Goal: Navigation & Orientation: Find specific page/section

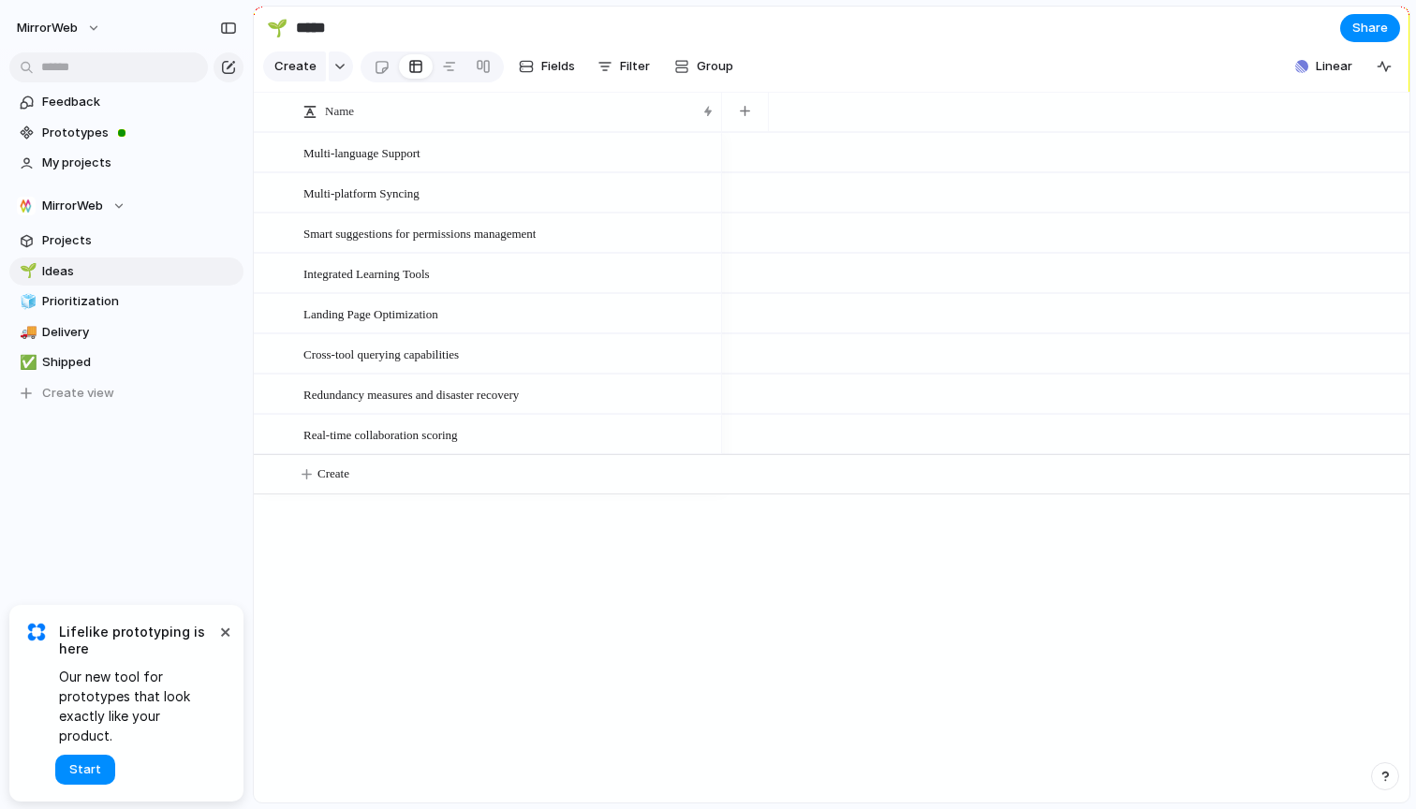
click at [223, 643] on button "×" at bounding box center [225, 631] width 22 height 22
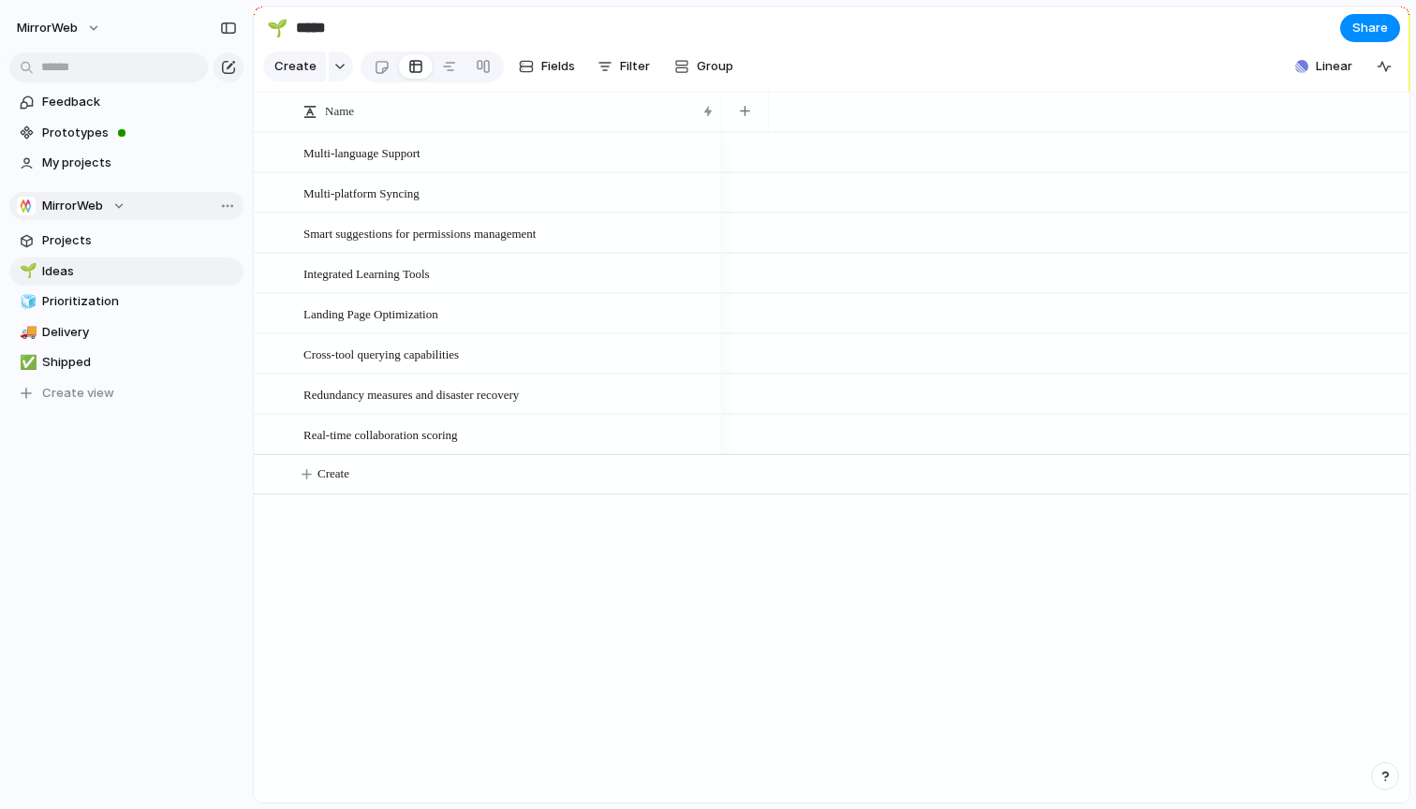
click at [110, 215] on button "MirrorWeb" at bounding box center [126, 206] width 234 height 28
click at [105, 175] on div "MirrorWeb ⚡ CapCom ⚡ GTM Ops ⚡ Insight ⚡ Metric ⚡ Platform ⚡ Preservation ⚡ Pro…" at bounding box center [708, 404] width 1416 height 809
click at [264, 253] on span "Team settings" at bounding box center [273, 244] width 85 height 19
click at [87, 141] on link "Prototypes" at bounding box center [126, 133] width 234 height 28
click at [62, 230] on link "Projects" at bounding box center [126, 241] width 234 height 28
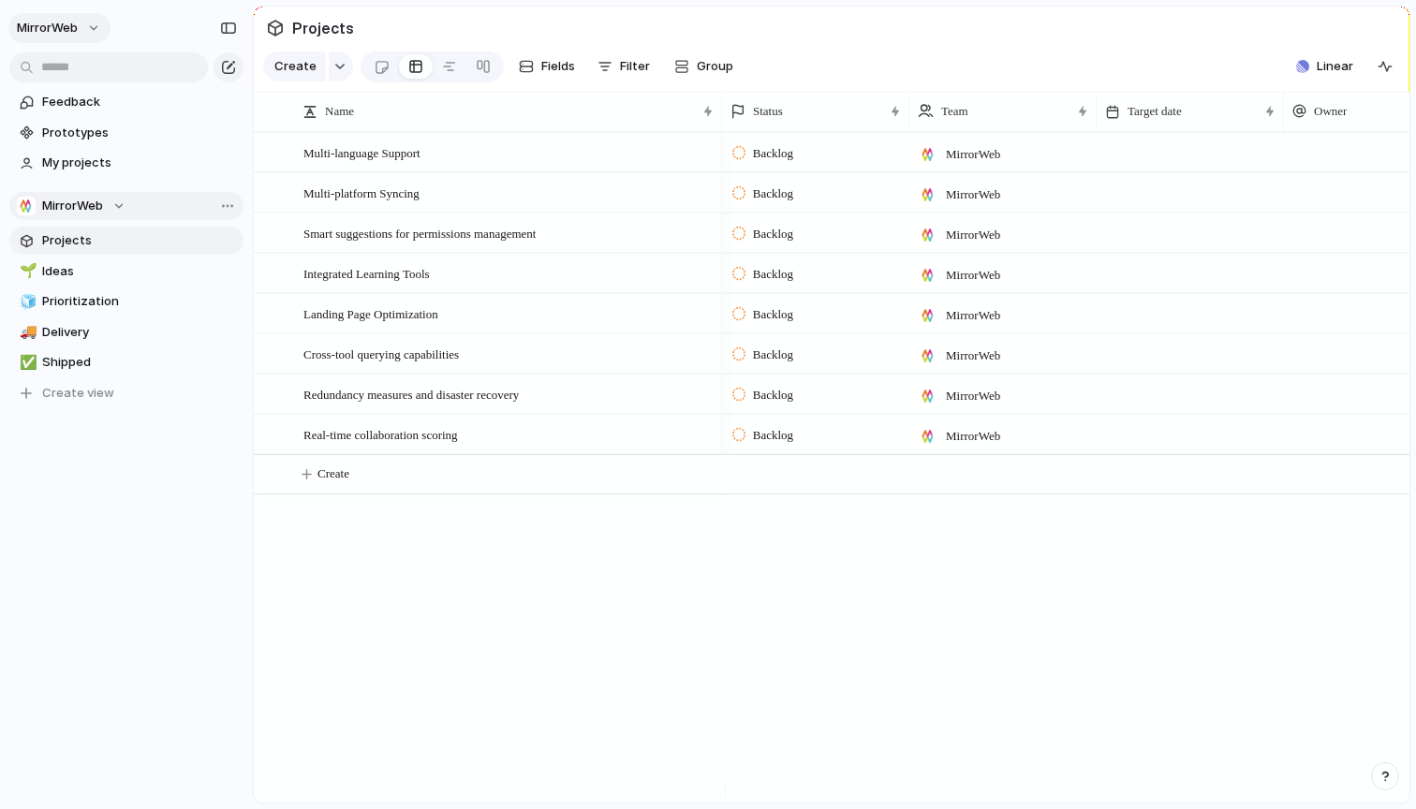
click at [67, 22] on span "MirrorWeb" at bounding box center [47, 28] width 61 height 19
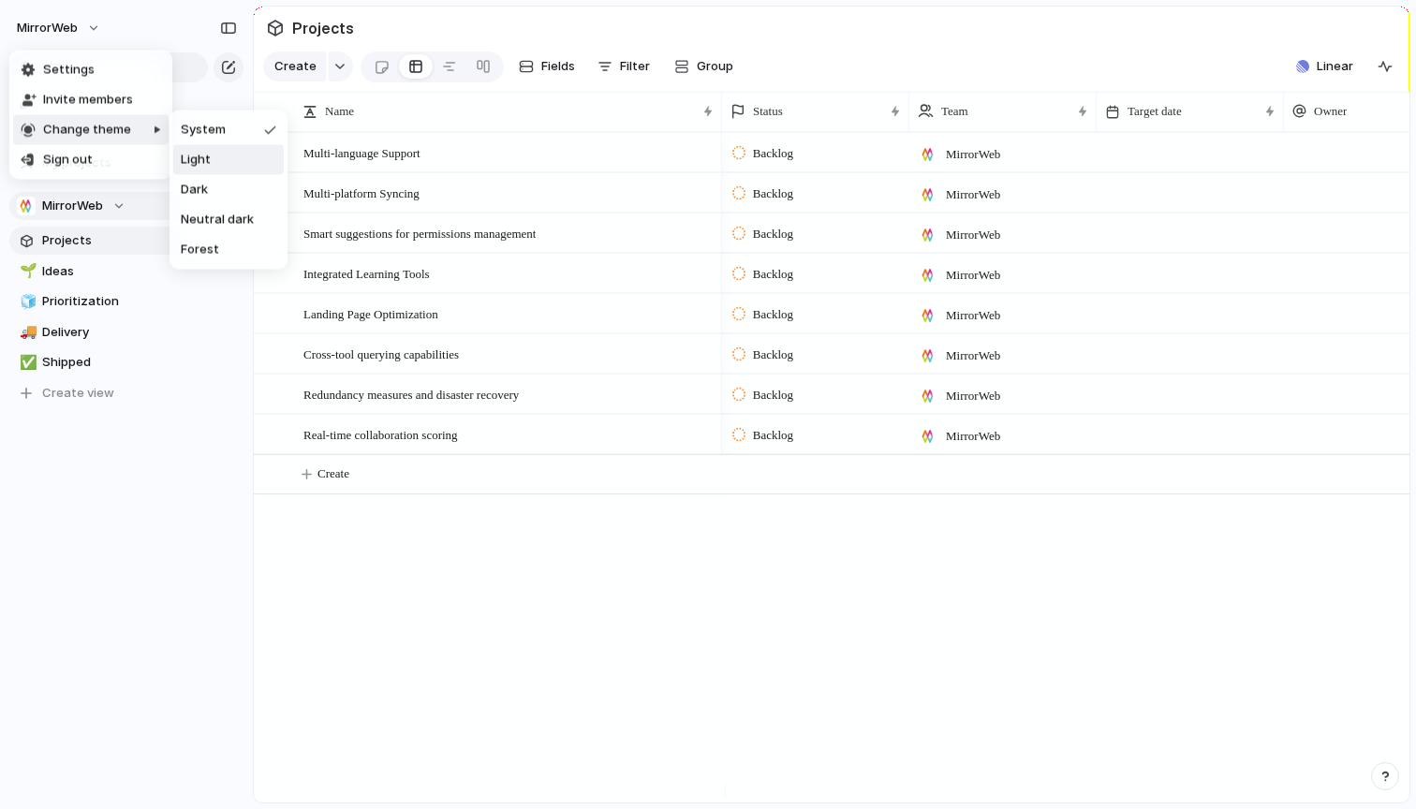
click at [802, 661] on div "Settings Invite members Change theme Sign out" at bounding box center [708, 404] width 1416 height 809
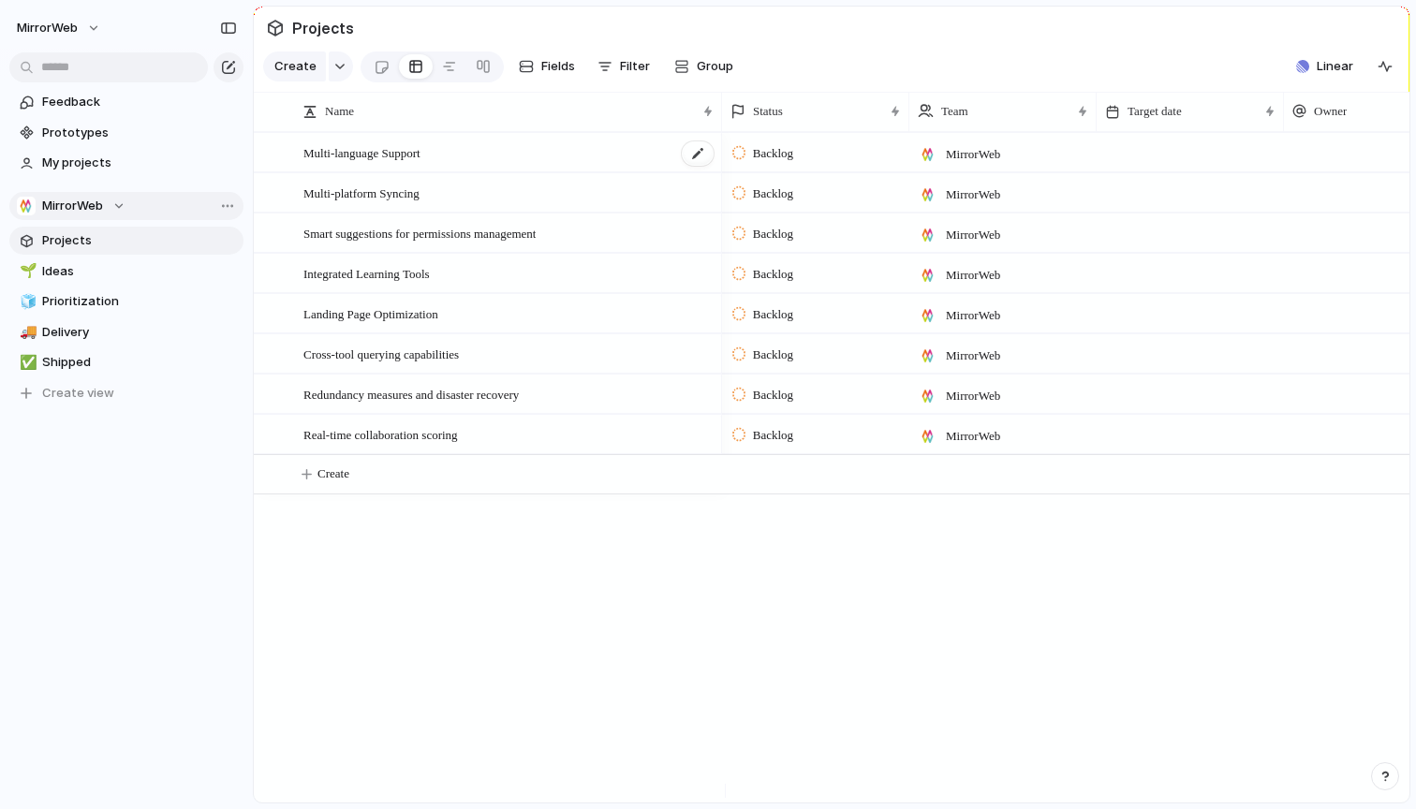
click at [421, 162] on span "Multi-language Support" at bounding box center [361, 152] width 117 height 22
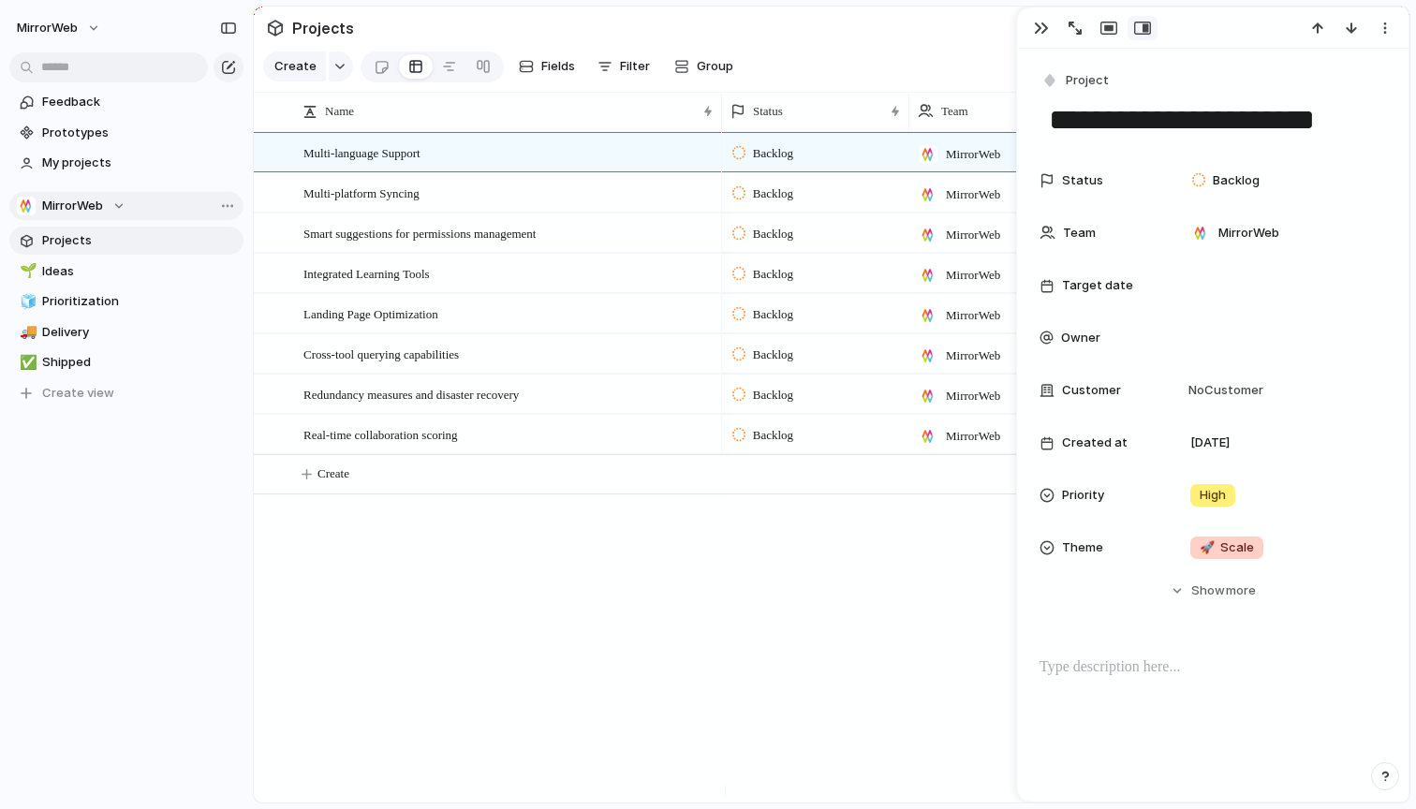
scroll to position [215, 0]
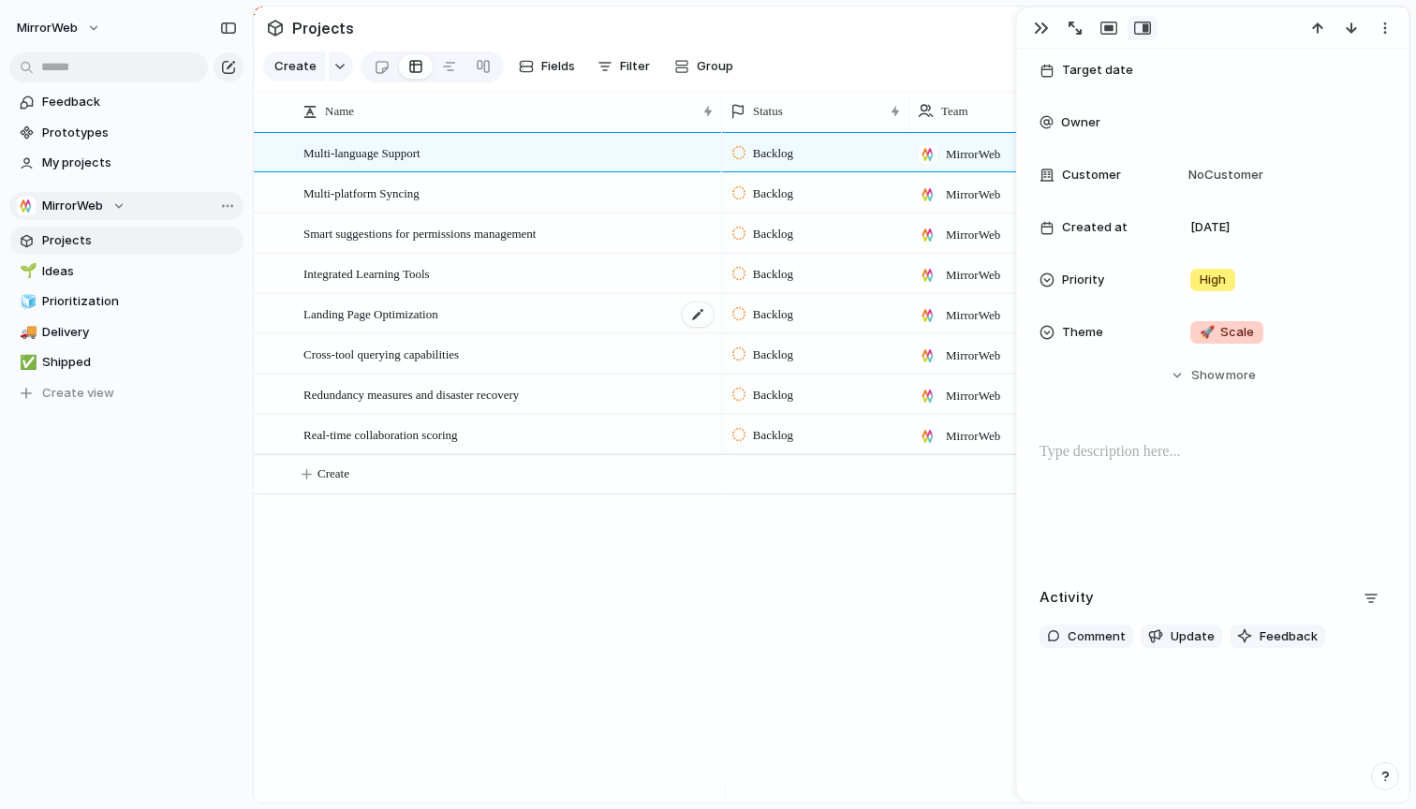
click at [403, 316] on span "Landing Page Optimization" at bounding box center [370, 314] width 135 height 22
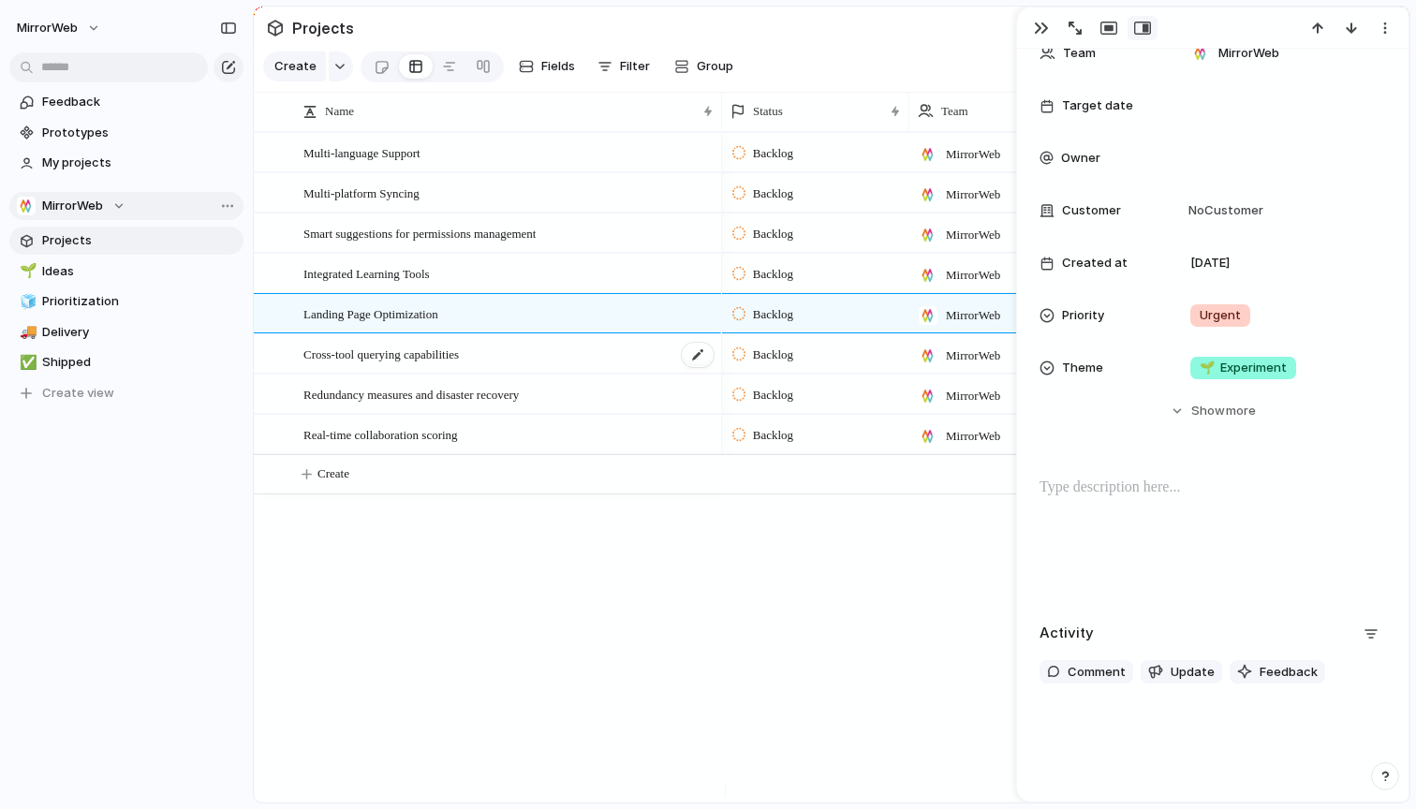
click at [412, 374] on div "Cross-tool querying capabilities" at bounding box center [509, 354] width 412 height 38
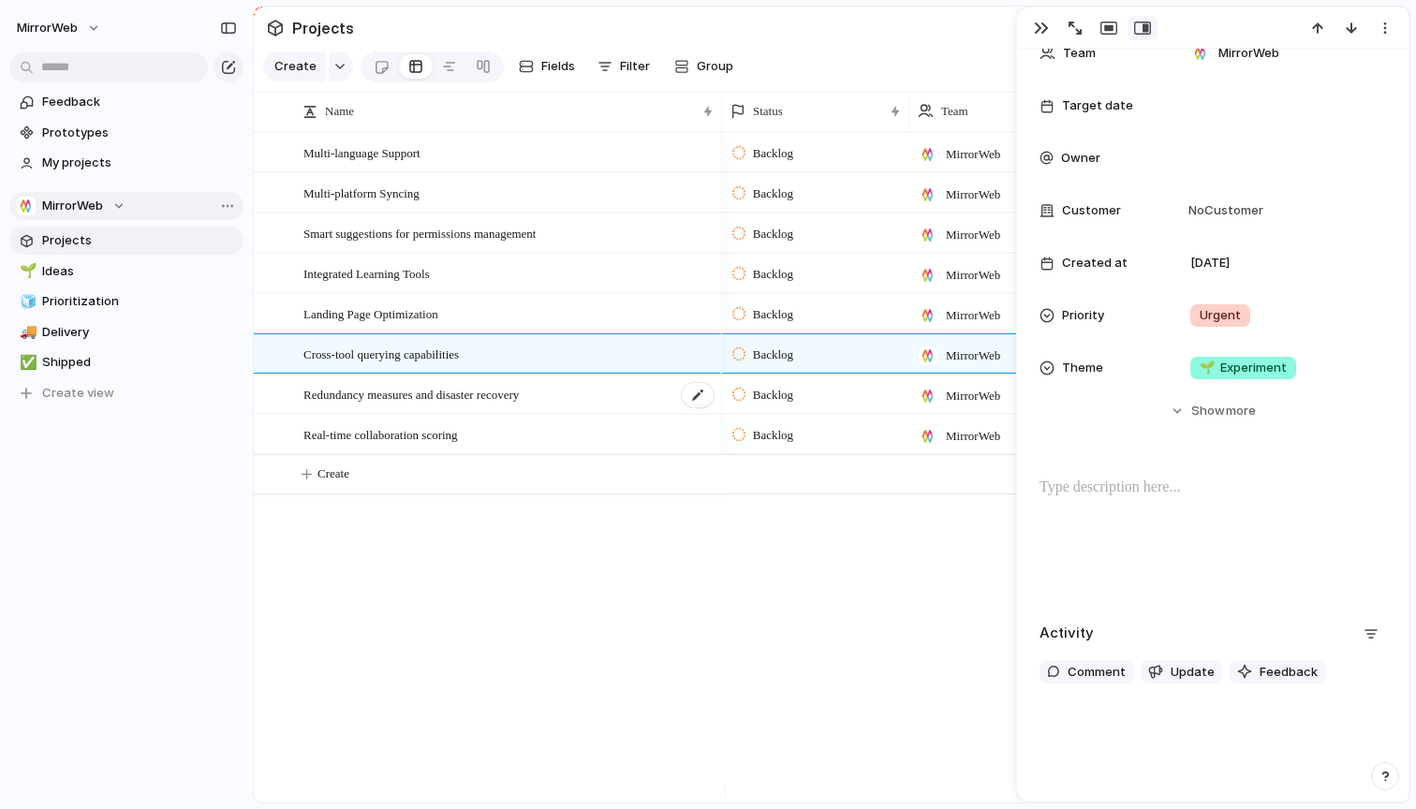
click at [410, 414] on div "Redundancy measures and disaster recovery" at bounding box center [509, 395] width 412 height 38
type textarea "**********"
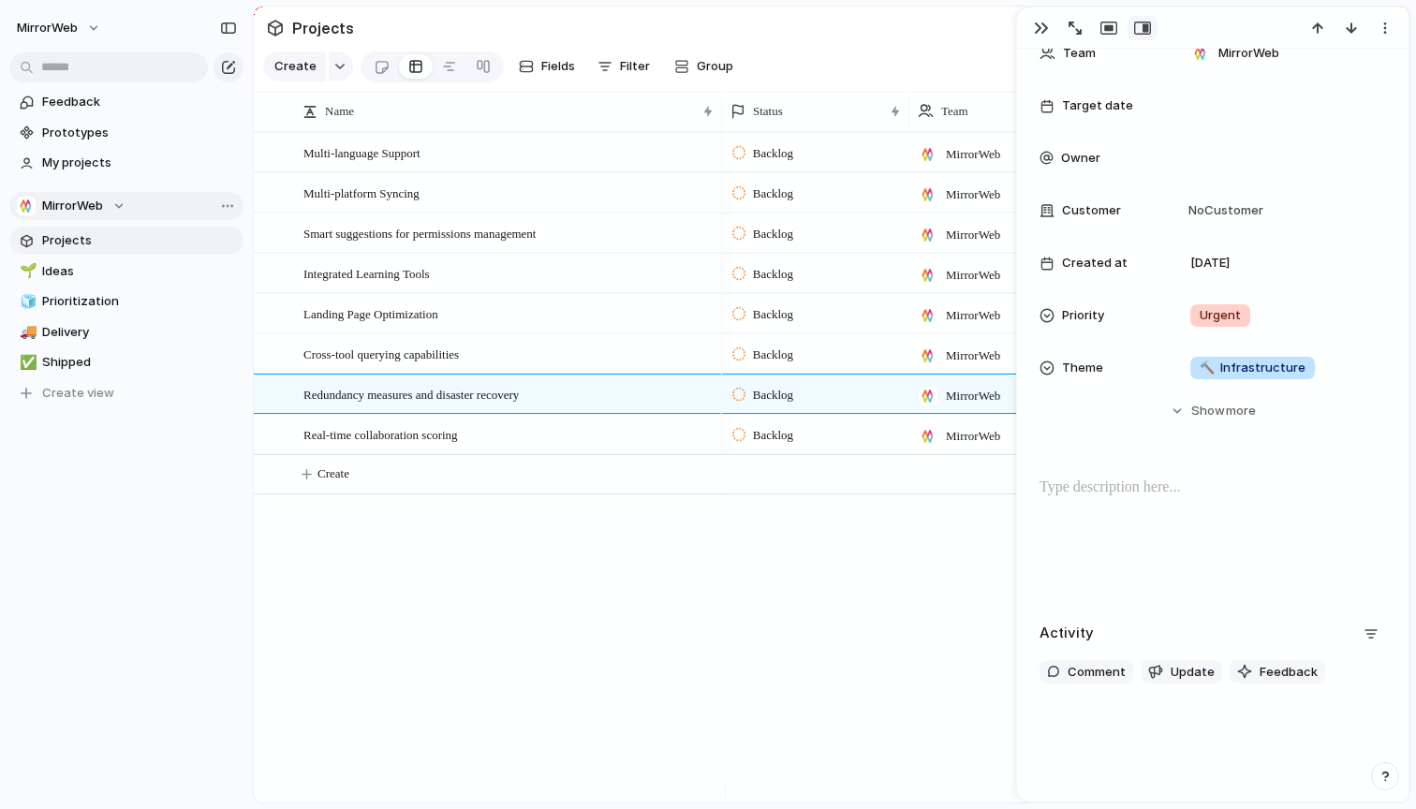
click at [534, 609] on div "Multi-language Support Multi-platform Syncing Smart suggestions for permissions…" at bounding box center [832, 467] width 1156 height 671
click at [1045, 27] on div "button" at bounding box center [1041, 28] width 15 height 15
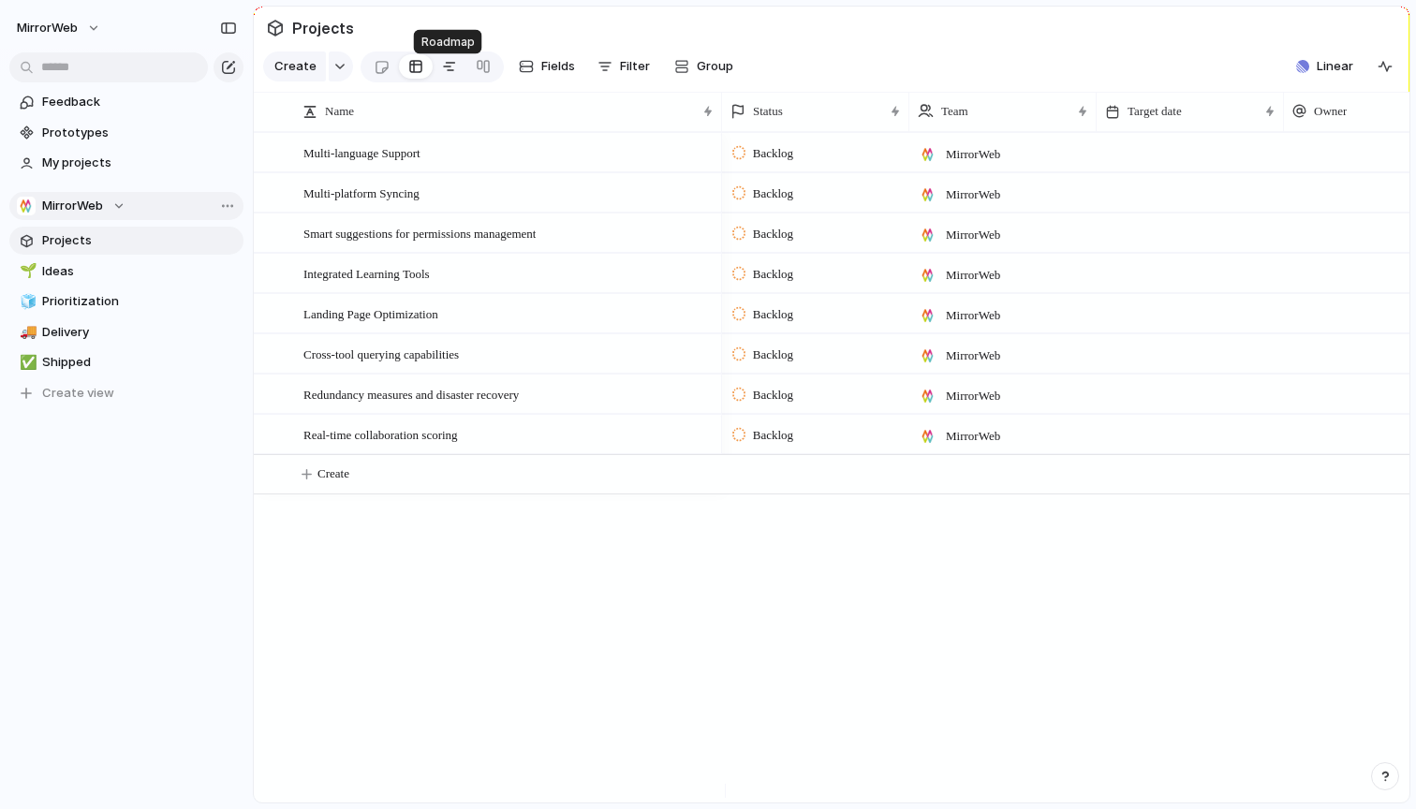
click at [442, 73] on div at bounding box center [449, 67] width 15 height 30
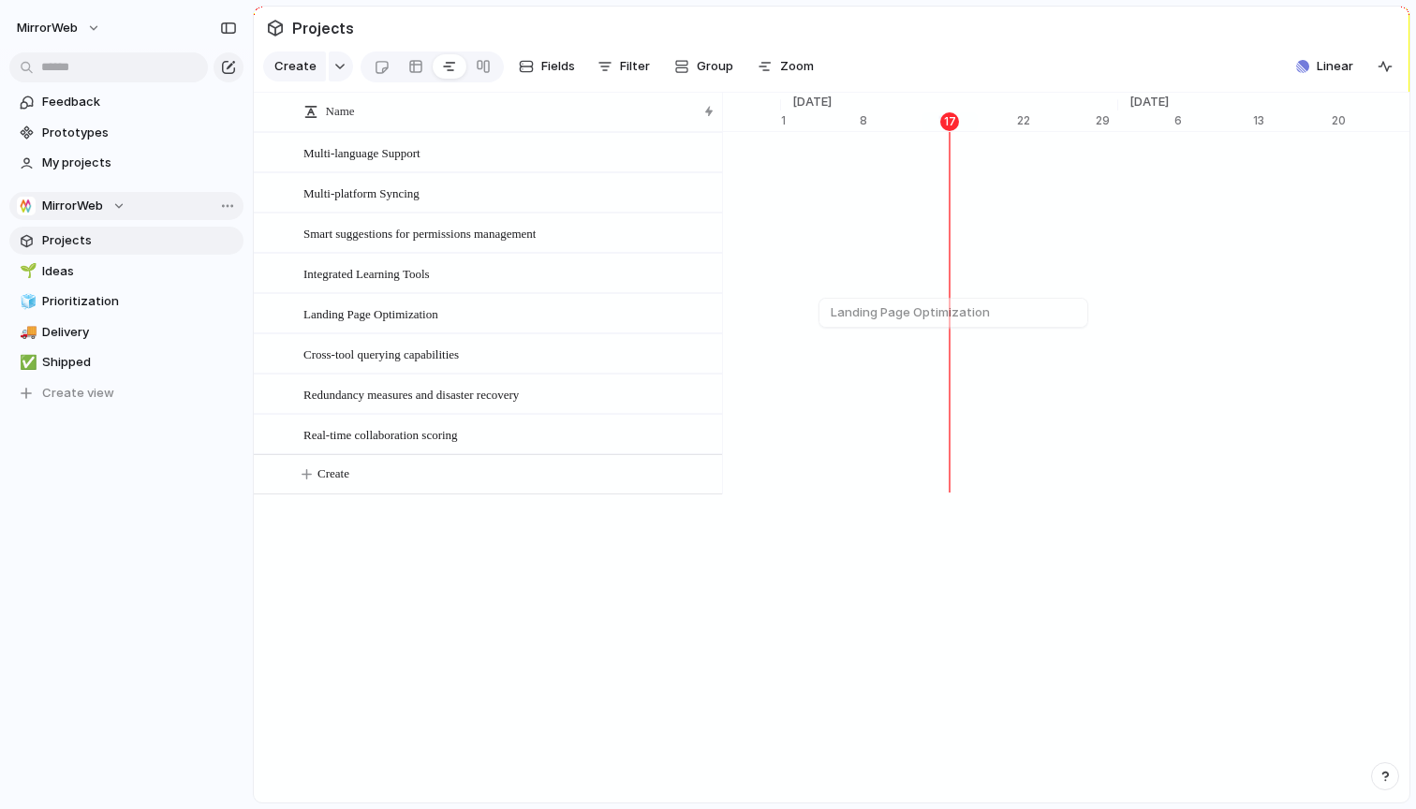
scroll to position [0, 12265]
click at [79, 238] on span "Projects" at bounding box center [139, 240] width 195 height 19
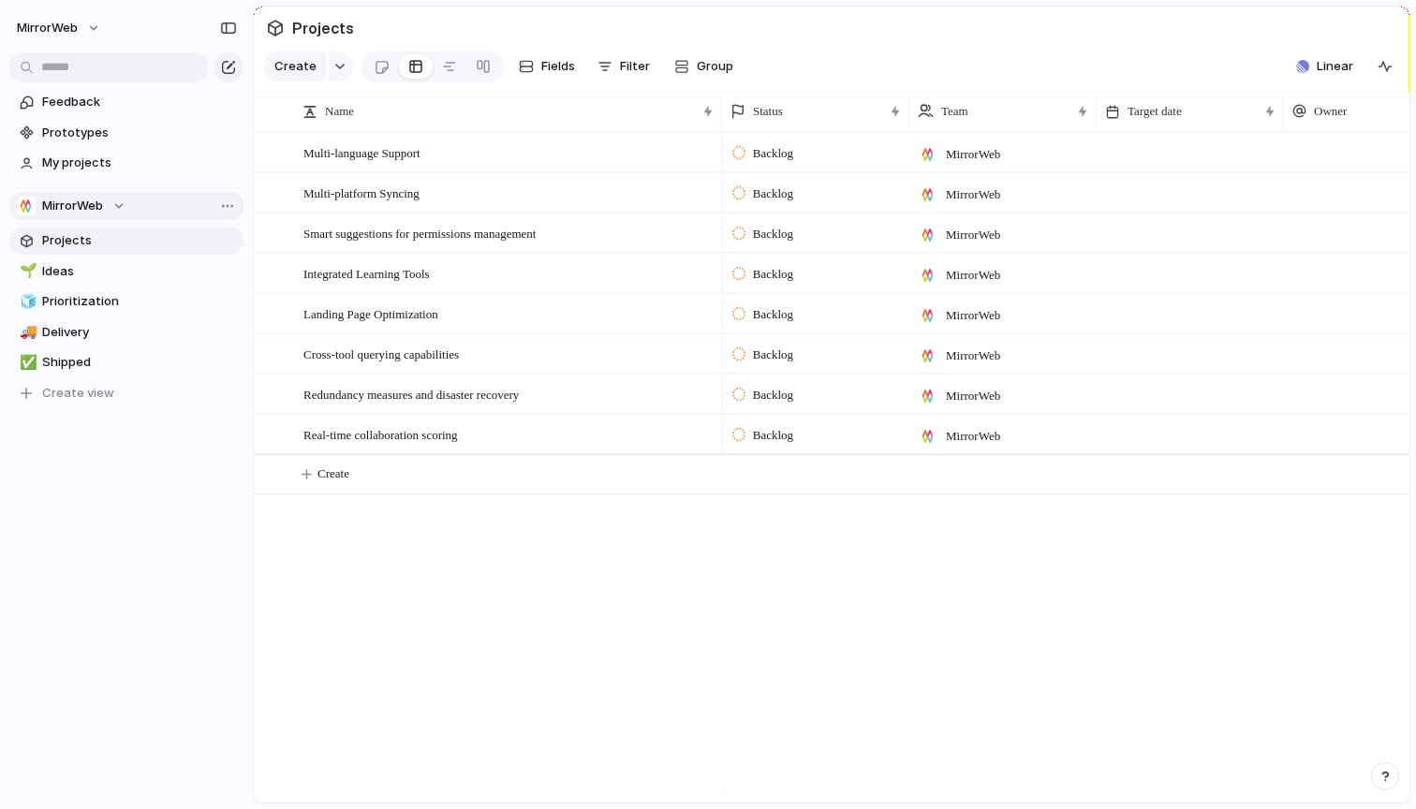
click at [93, 211] on span "MirrorWeb" at bounding box center [72, 206] width 61 height 19
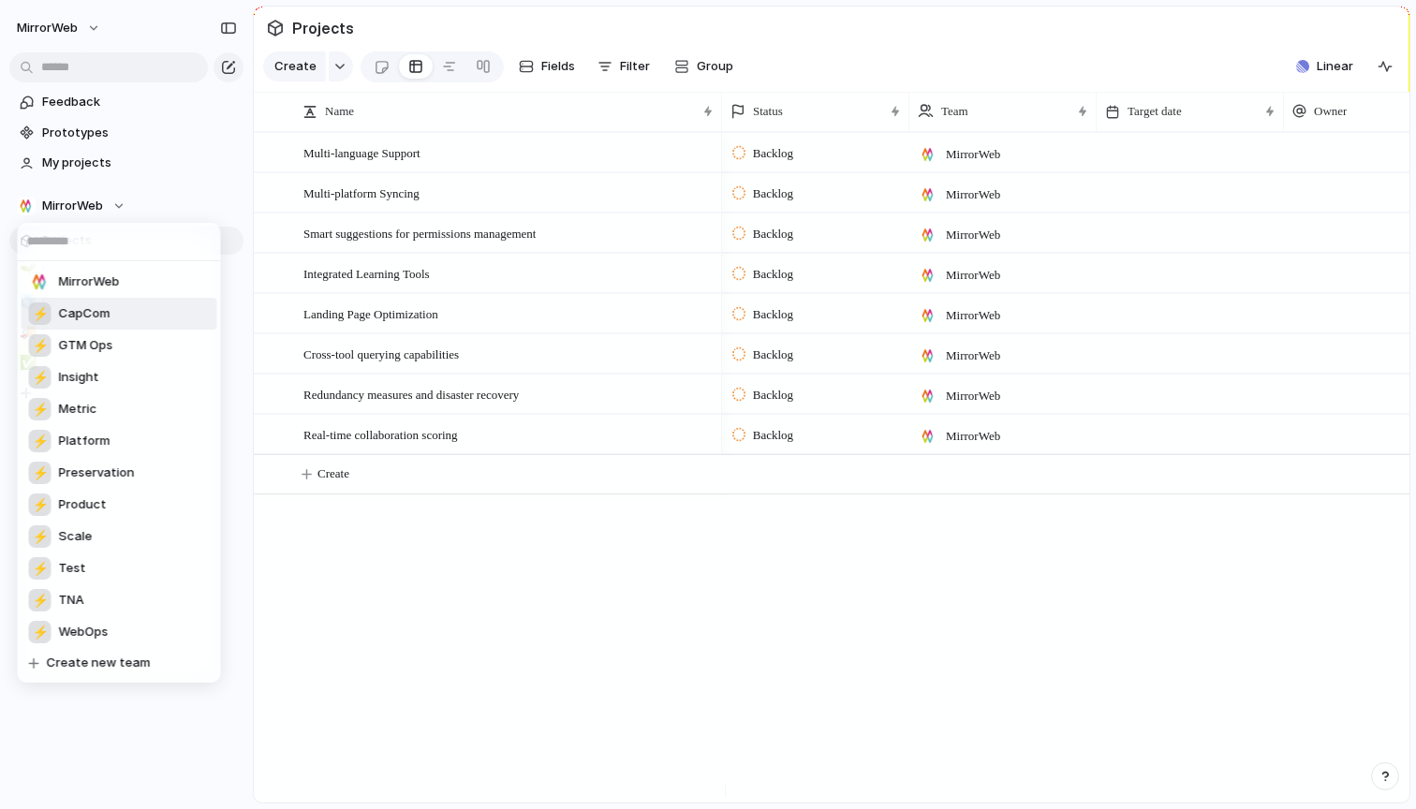
click at [96, 321] on span "CapCom" at bounding box center [85, 313] width 52 height 19
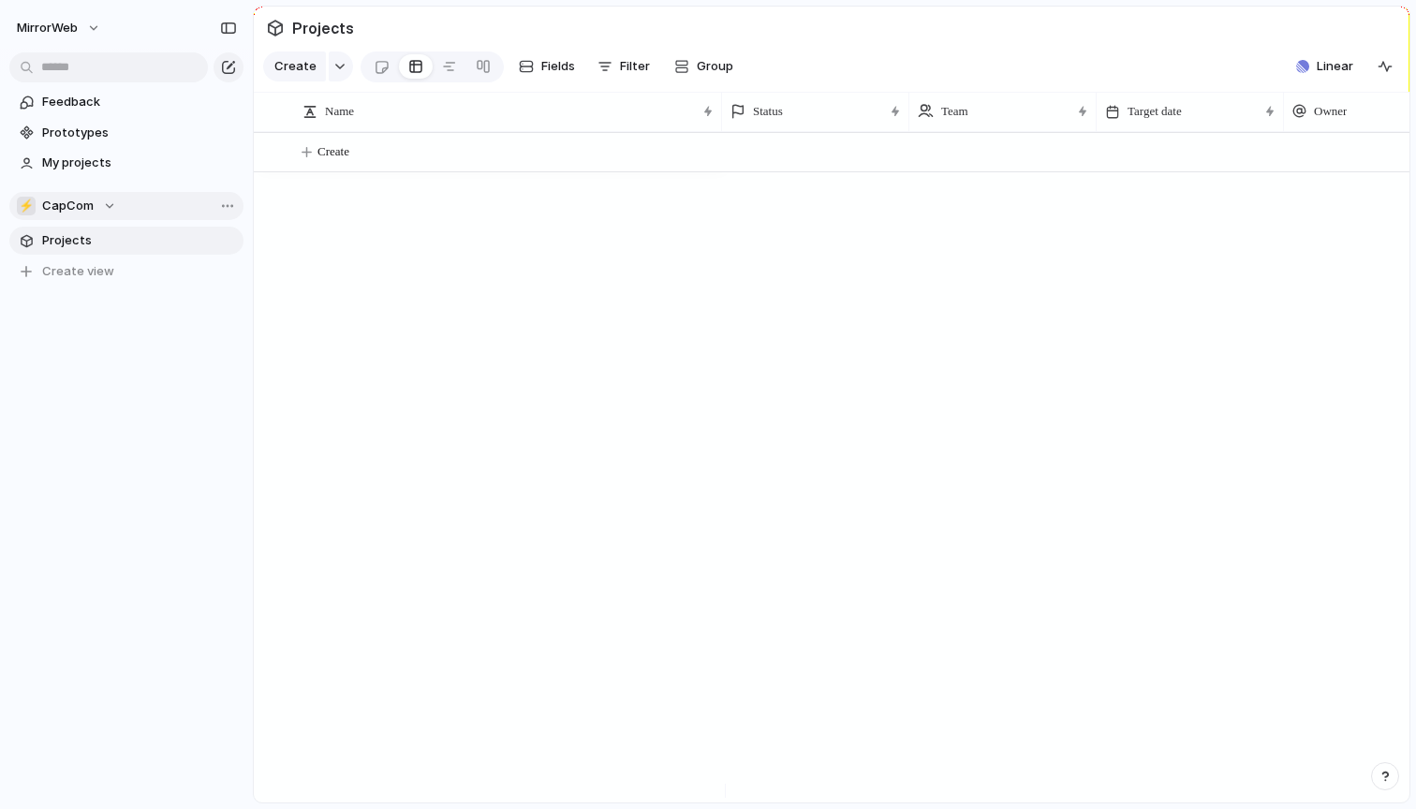
click at [83, 199] on span "CapCom" at bounding box center [68, 206] width 52 height 19
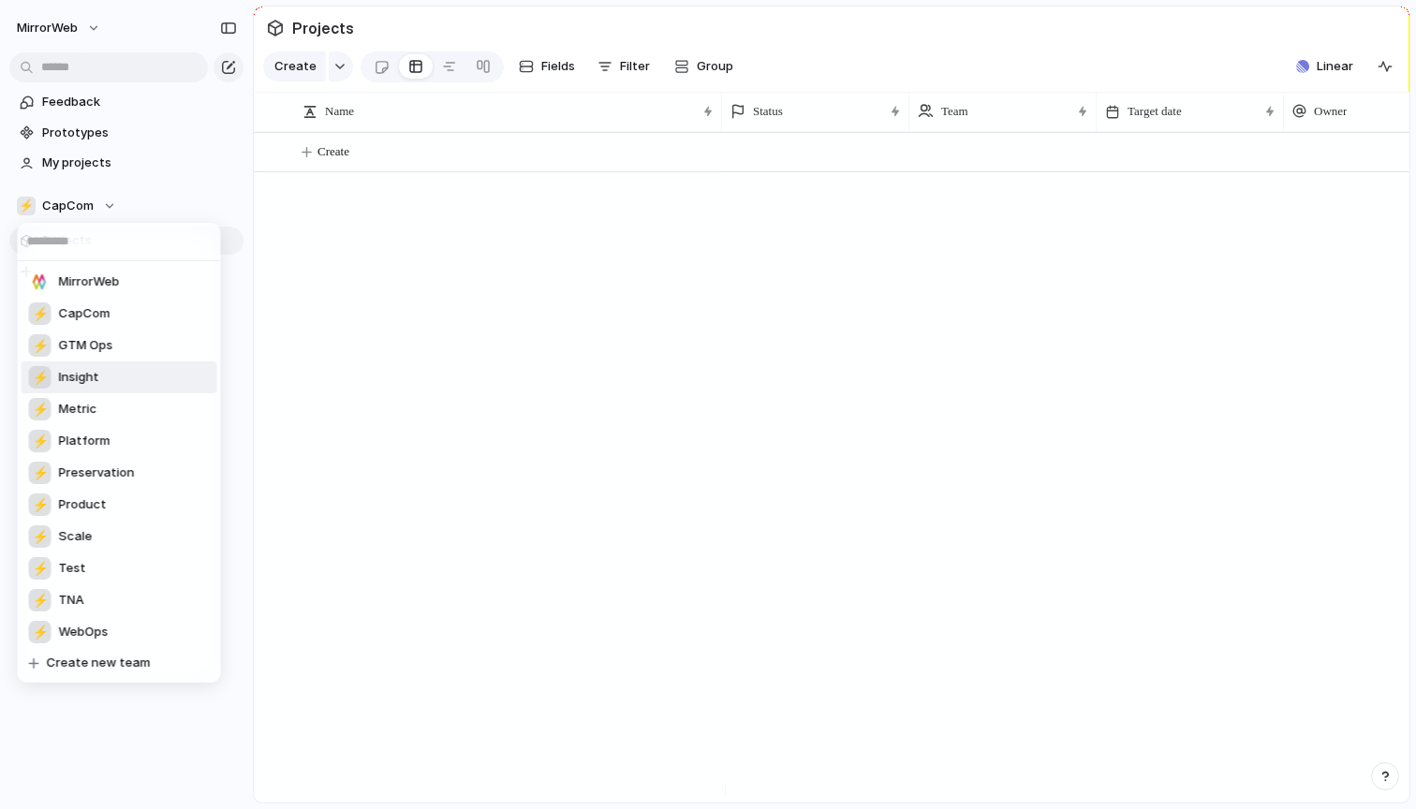
click at [104, 381] on li "⚡ Insight" at bounding box center [120, 378] width 196 height 32
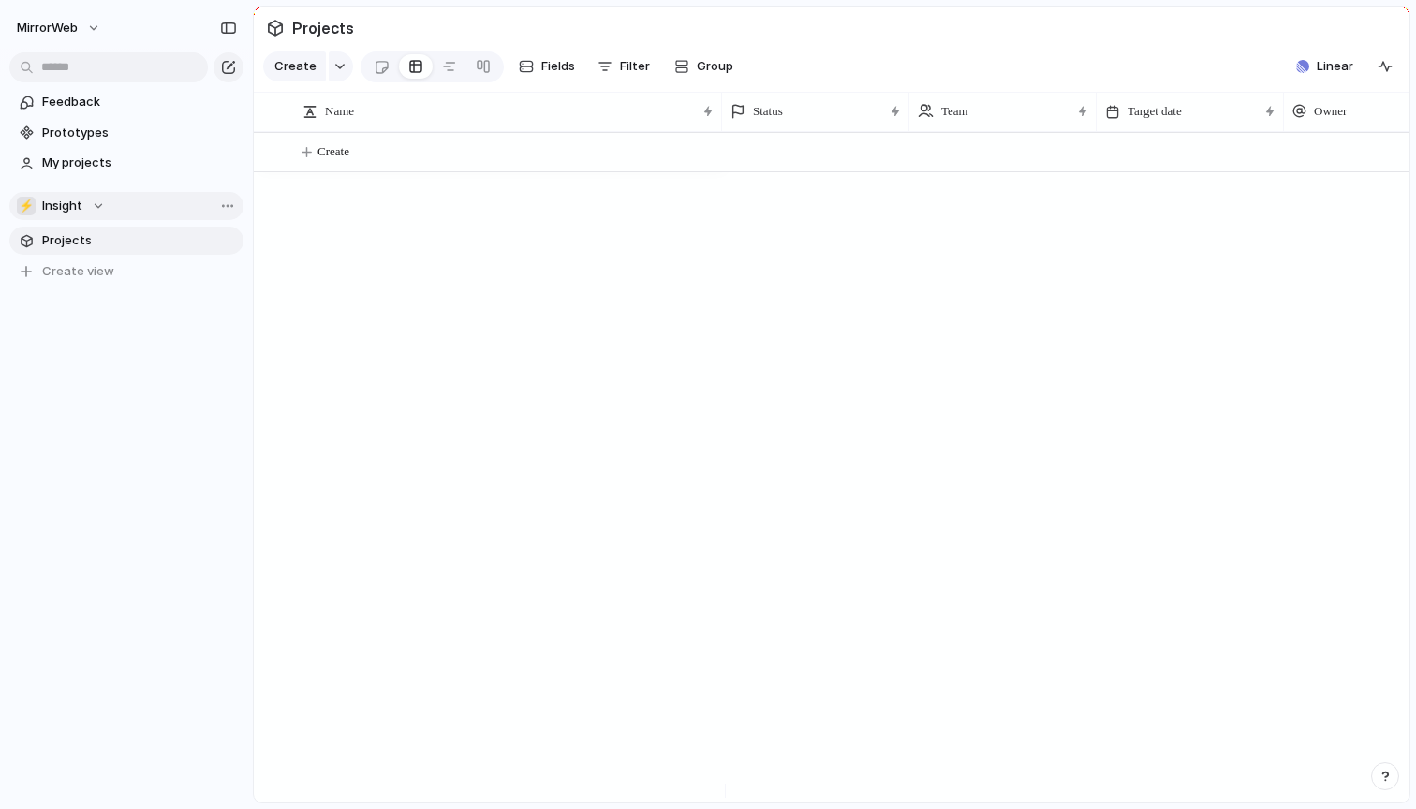
click at [83, 214] on div "⚡ Insight" at bounding box center [61, 206] width 88 height 19
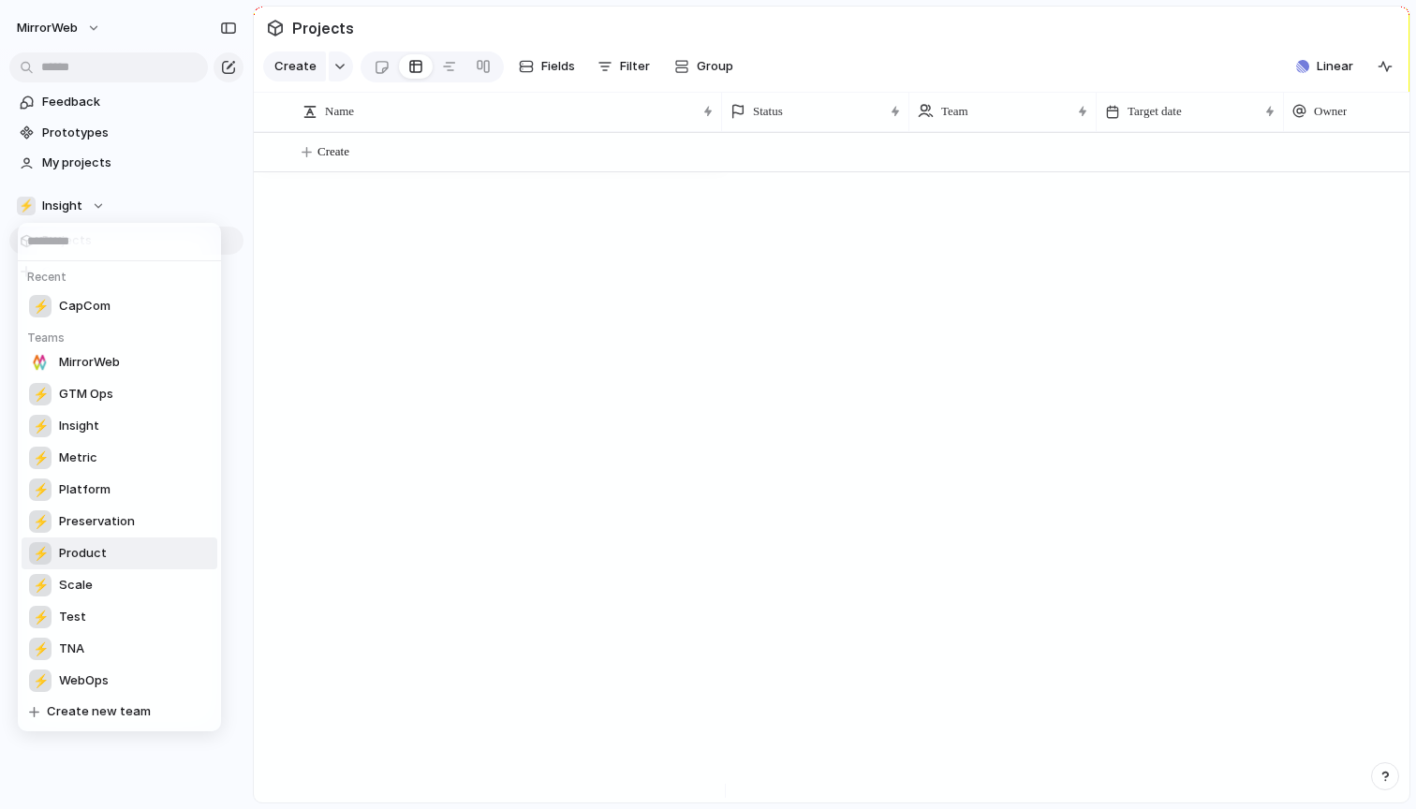
click at [130, 547] on li "⚡ Product" at bounding box center [120, 554] width 196 height 32
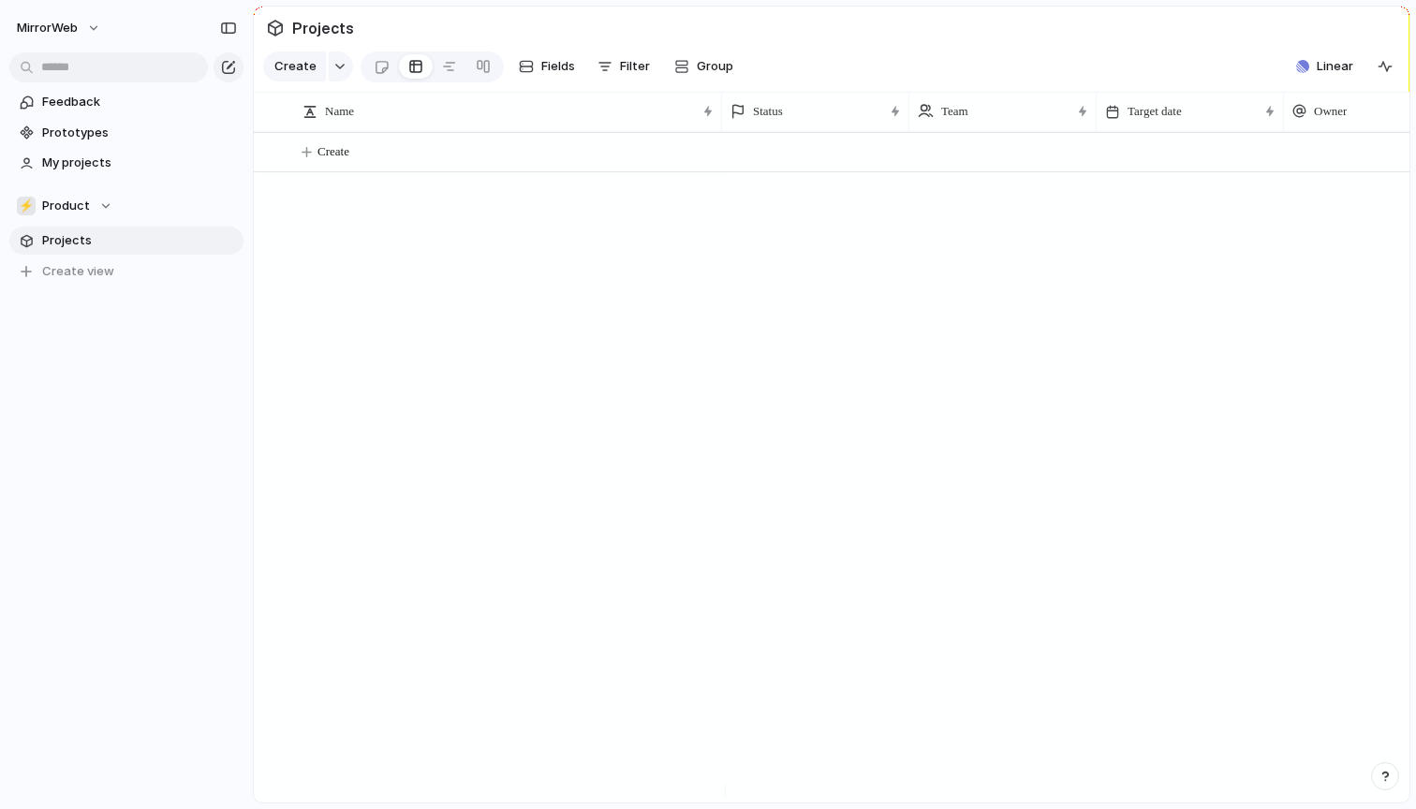
click at [100, 231] on link "Projects" at bounding box center [126, 241] width 234 height 28
click at [80, 201] on span "Product" at bounding box center [66, 206] width 48 height 19
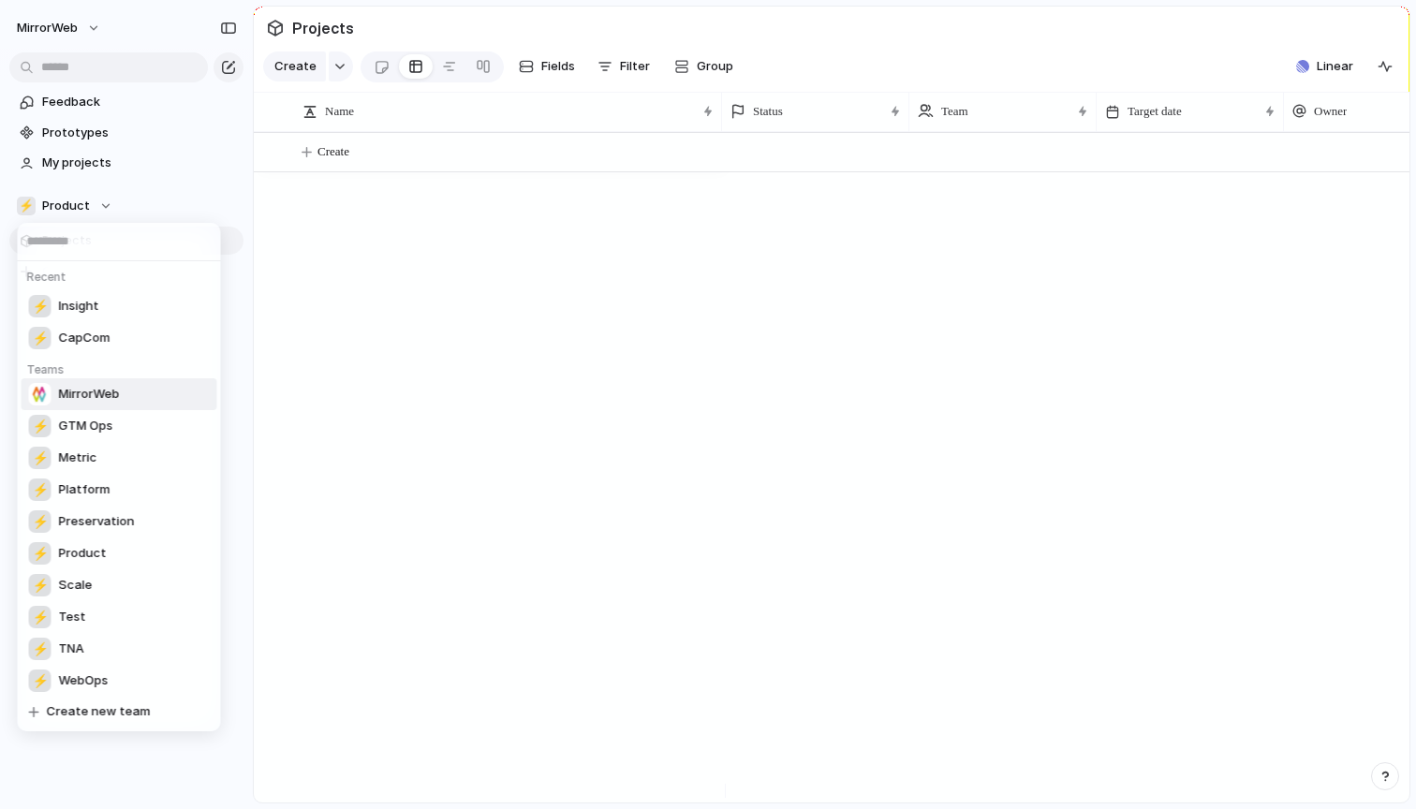
click at [82, 396] on span "MirrorWeb" at bounding box center [89, 394] width 61 height 19
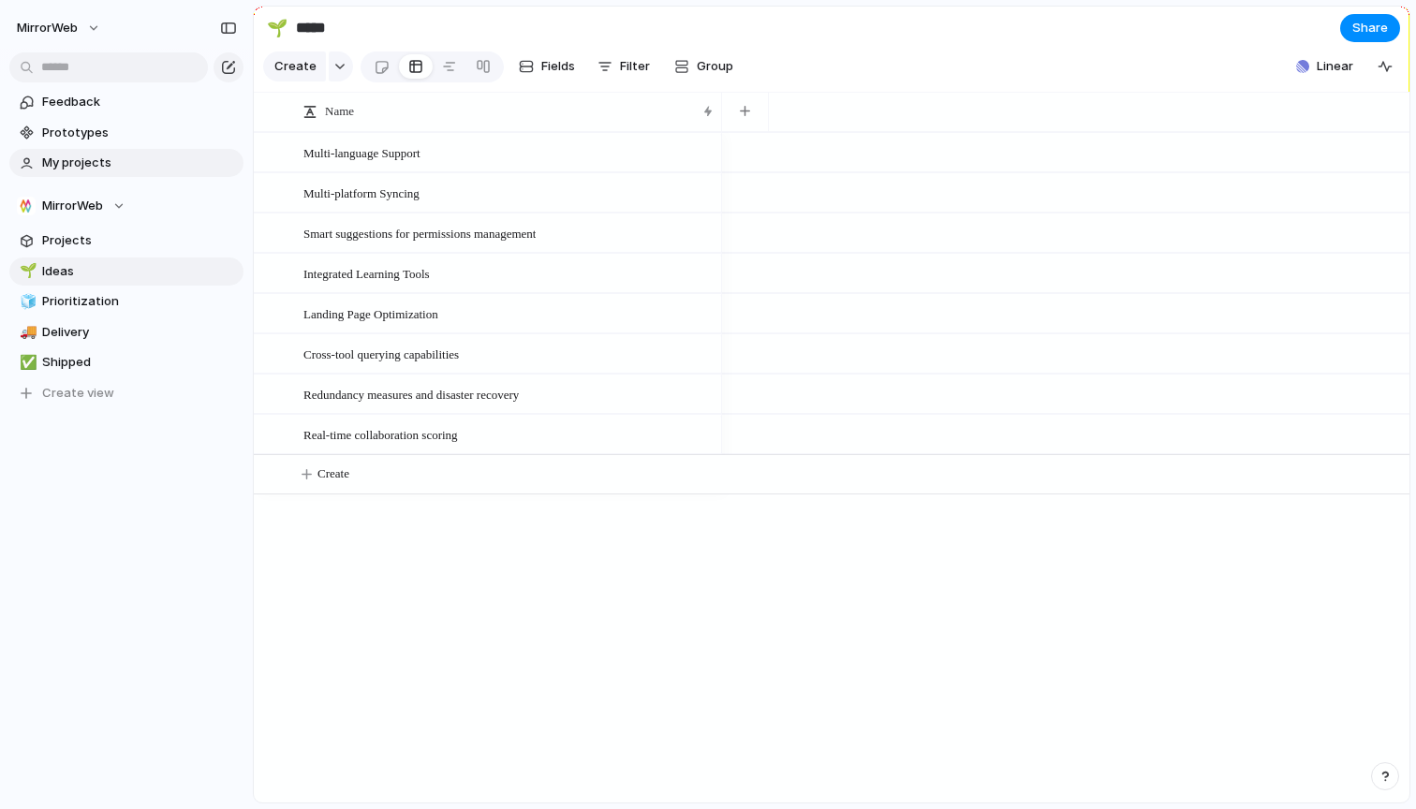
click at [88, 156] on span "My projects" at bounding box center [139, 163] width 195 height 19
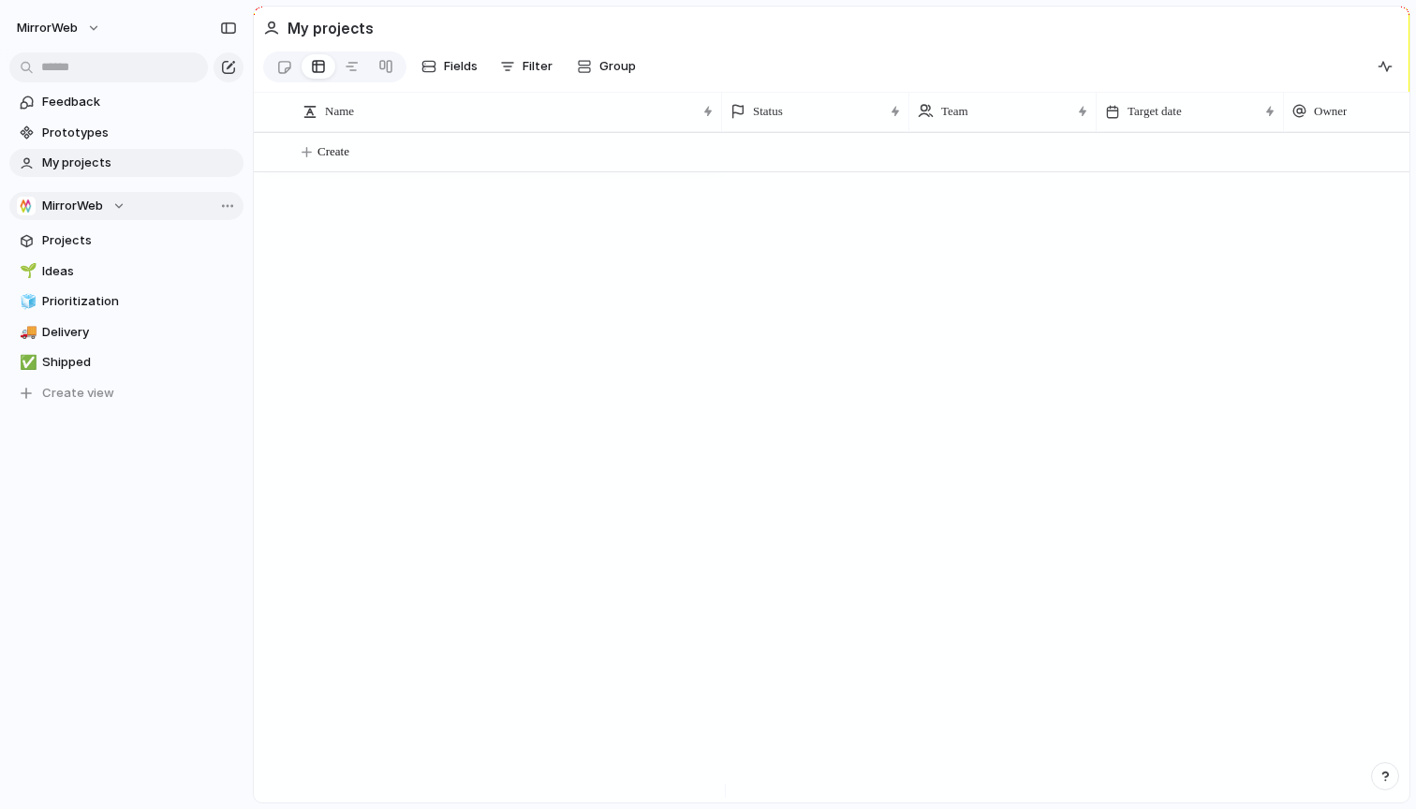
click at [96, 215] on span "MirrorWeb" at bounding box center [72, 206] width 61 height 19
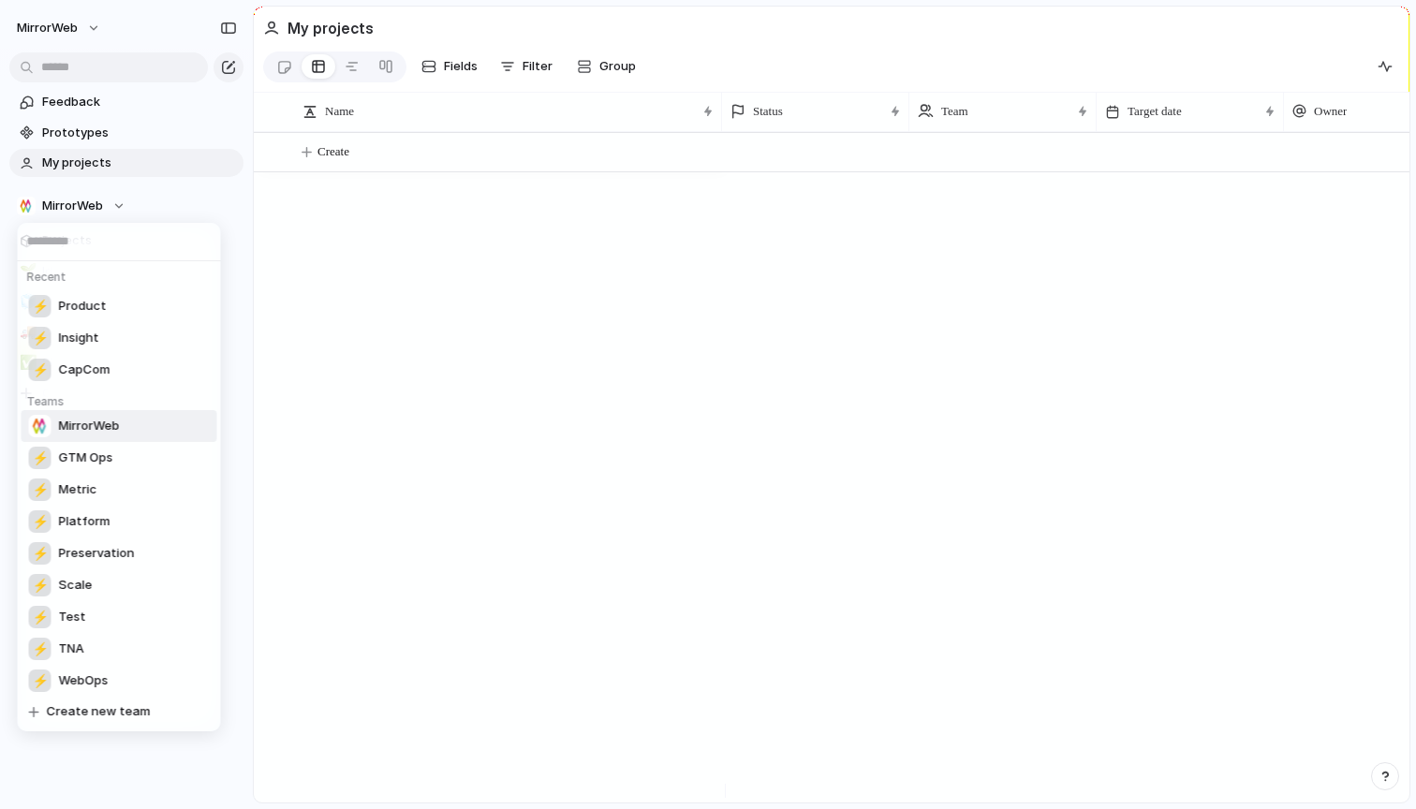
click at [80, 429] on span "MirrorWeb" at bounding box center [89, 426] width 61 height 19
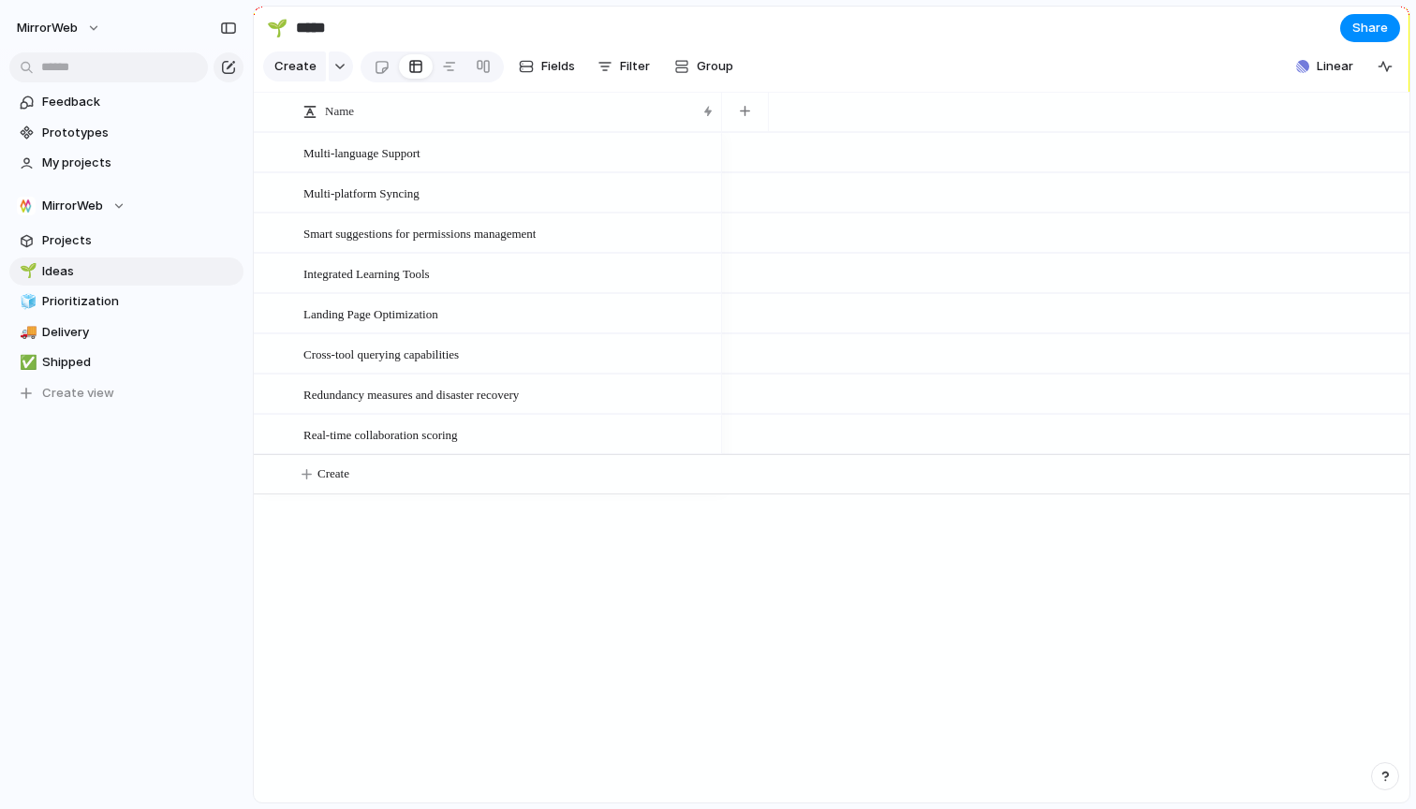
click at [750, 167] on div at bounding box center [1066, 152] width 688 height 40
click at [599, 172] on div "Multi-language Support" at bounding box center [509, 153] width 412 height 38
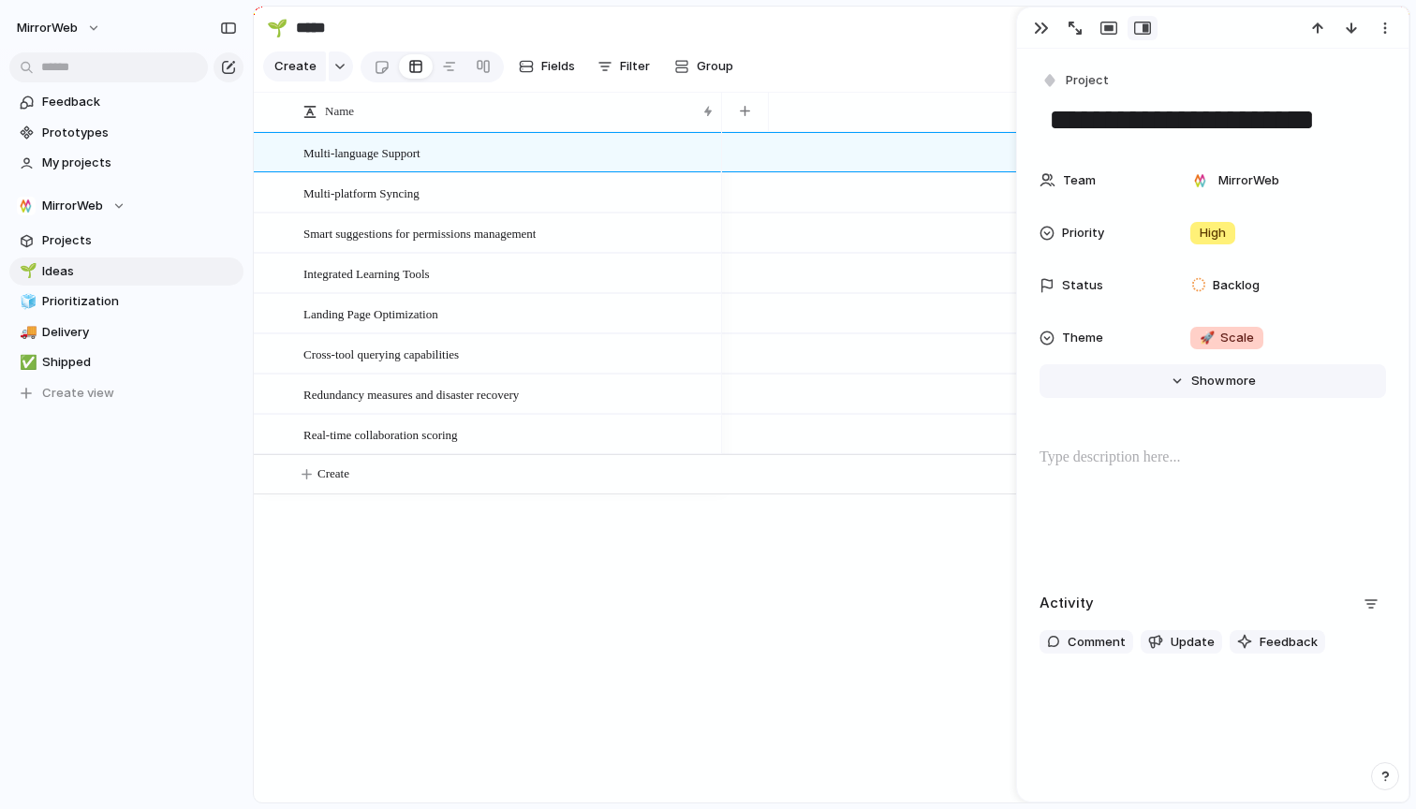
click at [1228, 386] on span "more" at bounding box center [1241, 381] width 30 height 19
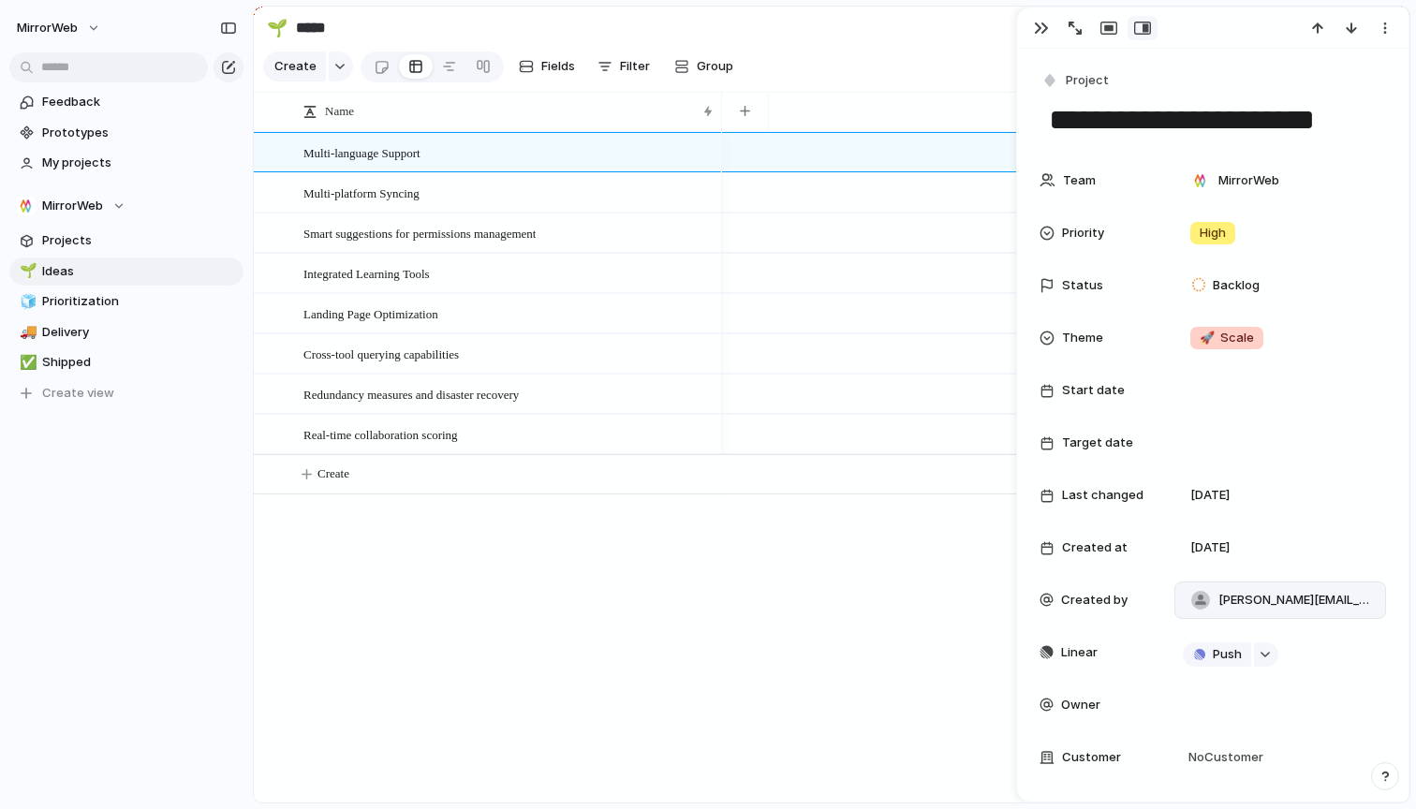
scroll to position [120, 0]
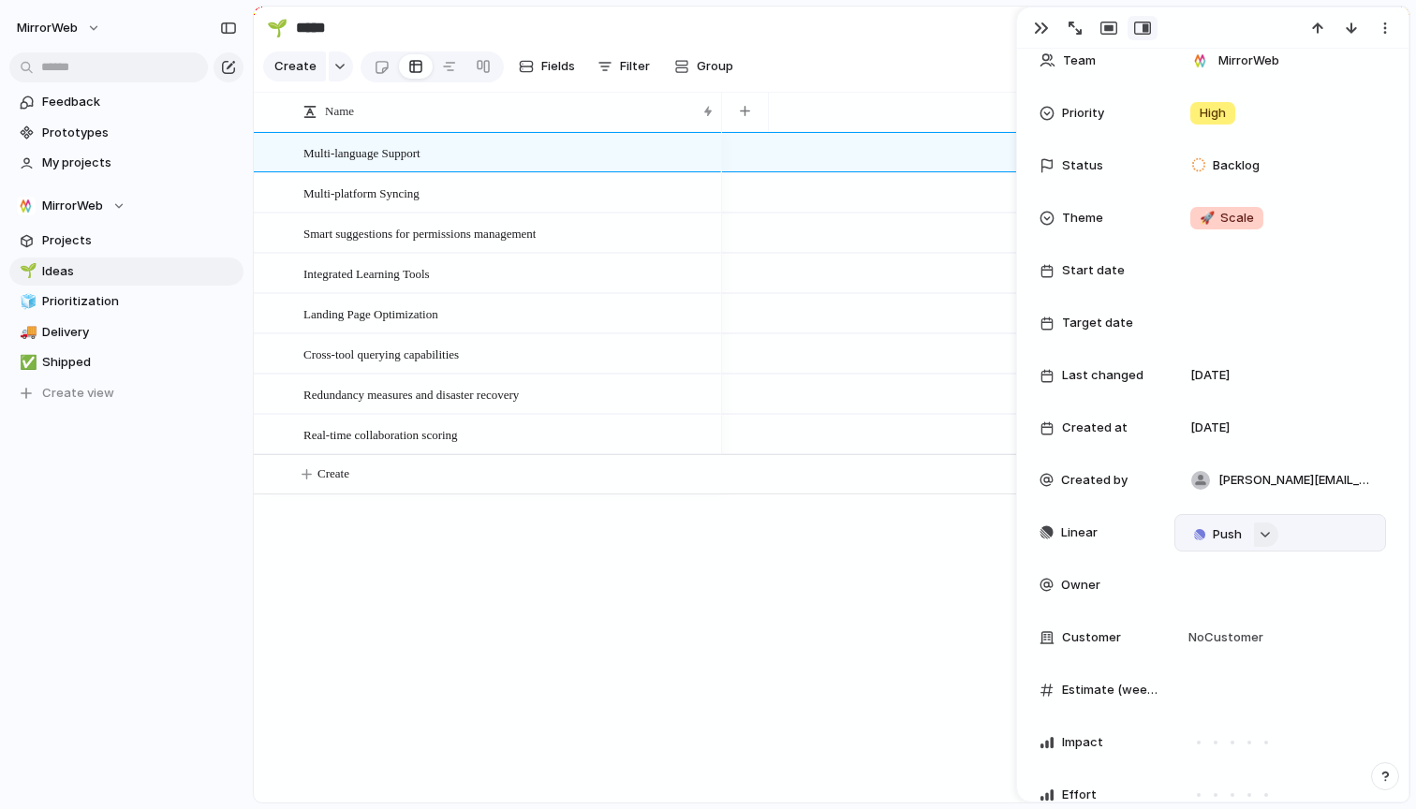
click at [1268, 529] on button "button" at bounding box center [1266, 535] width 24 height 24
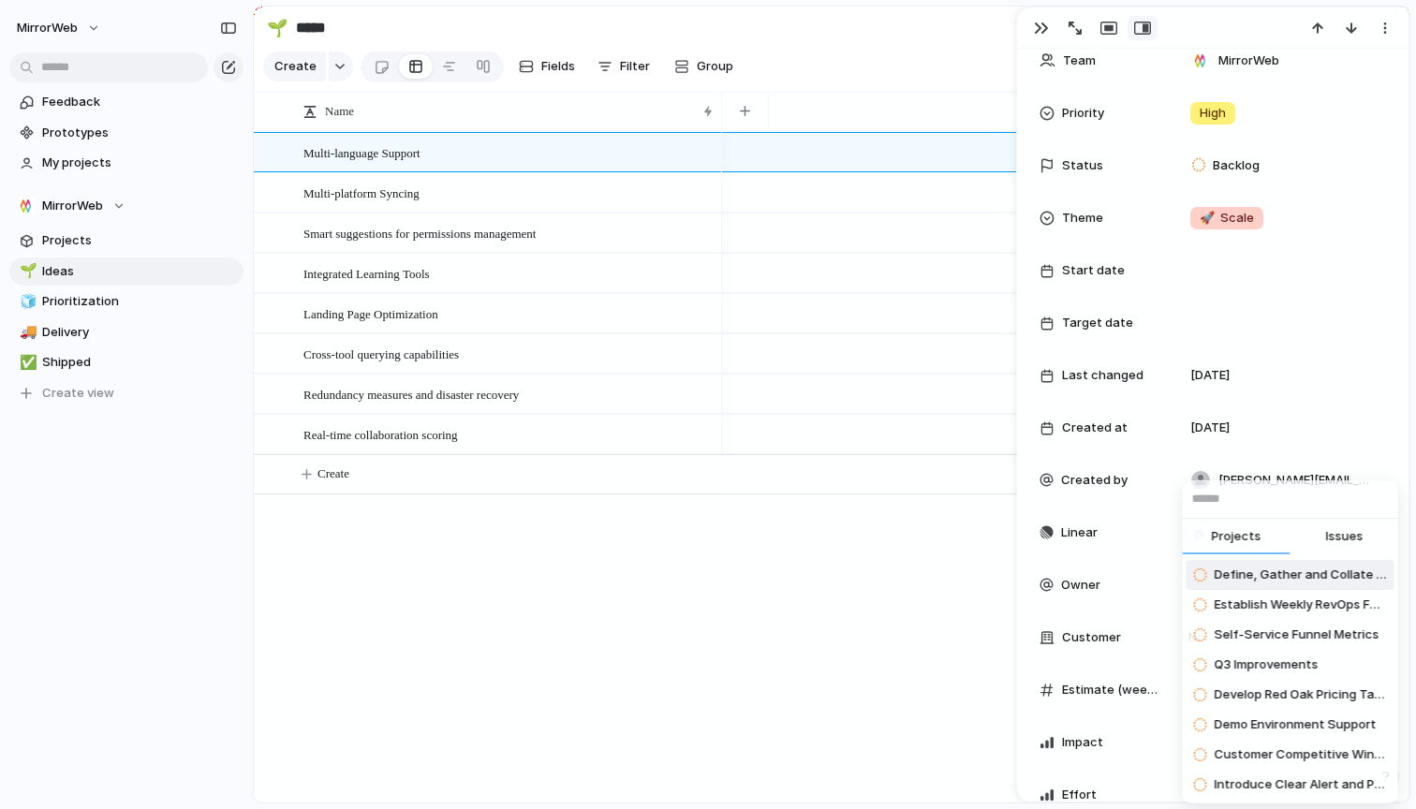
click at [1201, 574] on div at bounding box center [1200, 575] width 13 height 17
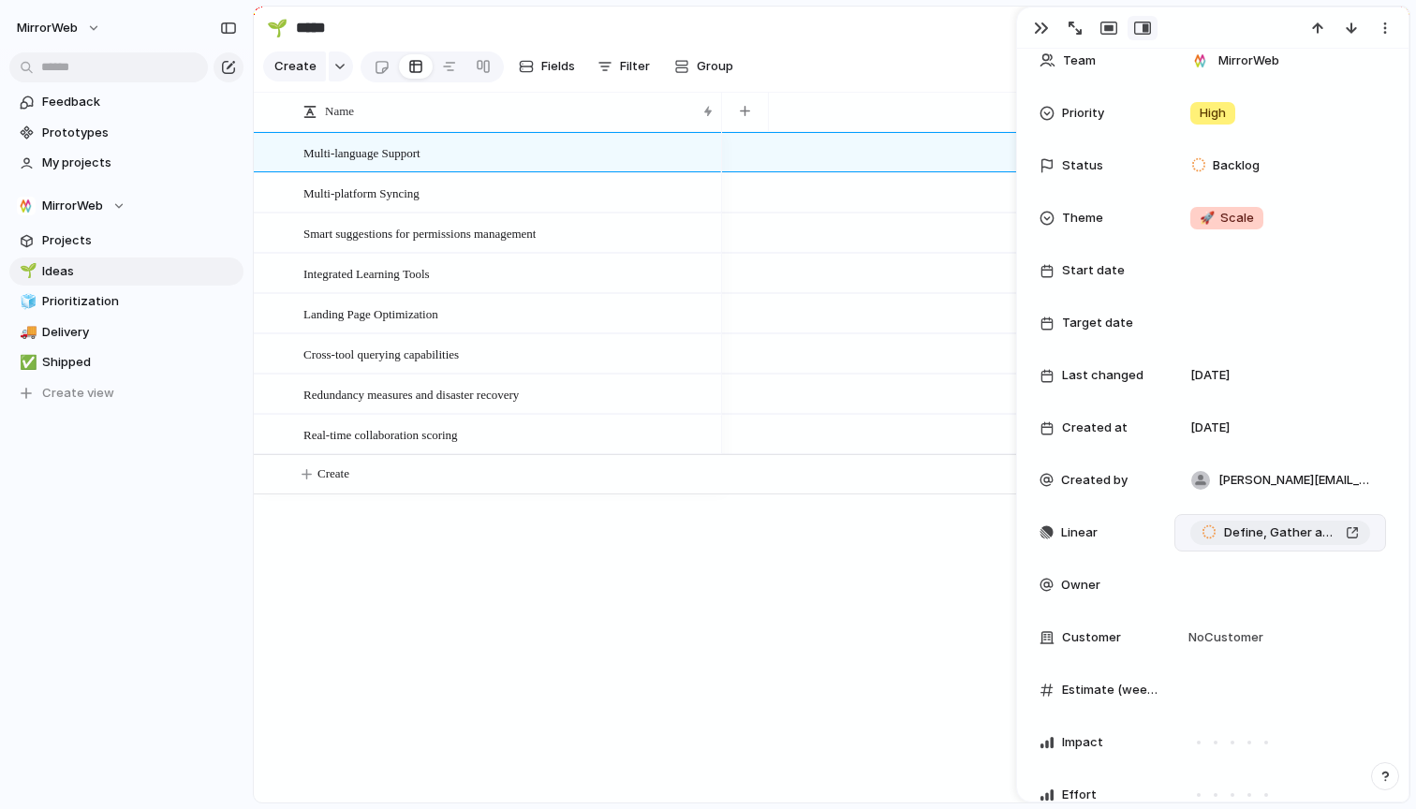
click at [1231, 528] on span "Define, Gather and Collate our Business Metrics" at bounding box center [1281, 533] width 114 height 19
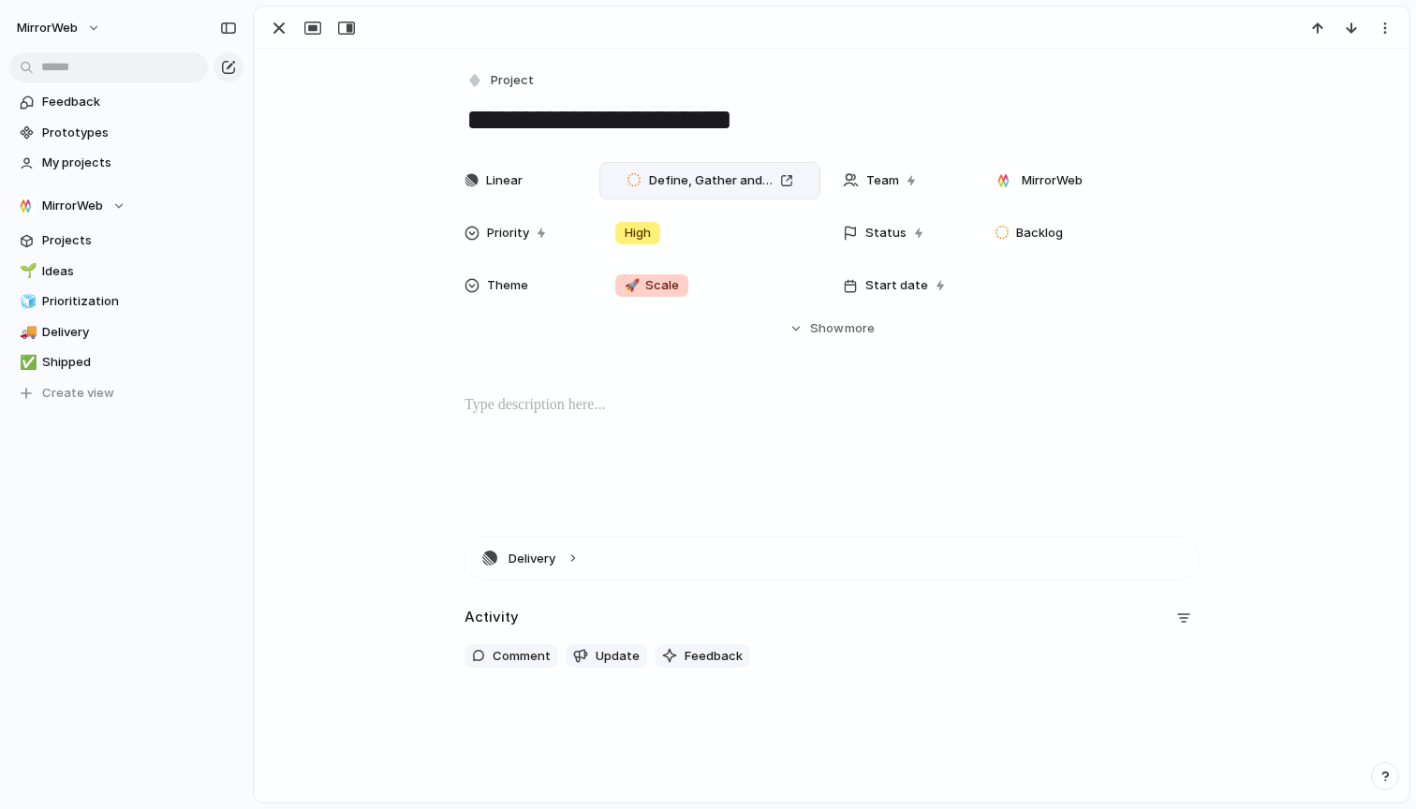
click at [807, 178] on div "Define, Gather and Collate our Business Metrics" at bounding box center [710, 180] width 221 height 37
click at [659, 182] on span "Define, Gather and Collate our Business Metrics" at bounding box center [711, 180] width 124 height 19
click at [600, 182] on div "Define, Gather and Collate our Business Metrics" at bounding box center [710, 180] width 221 height 37
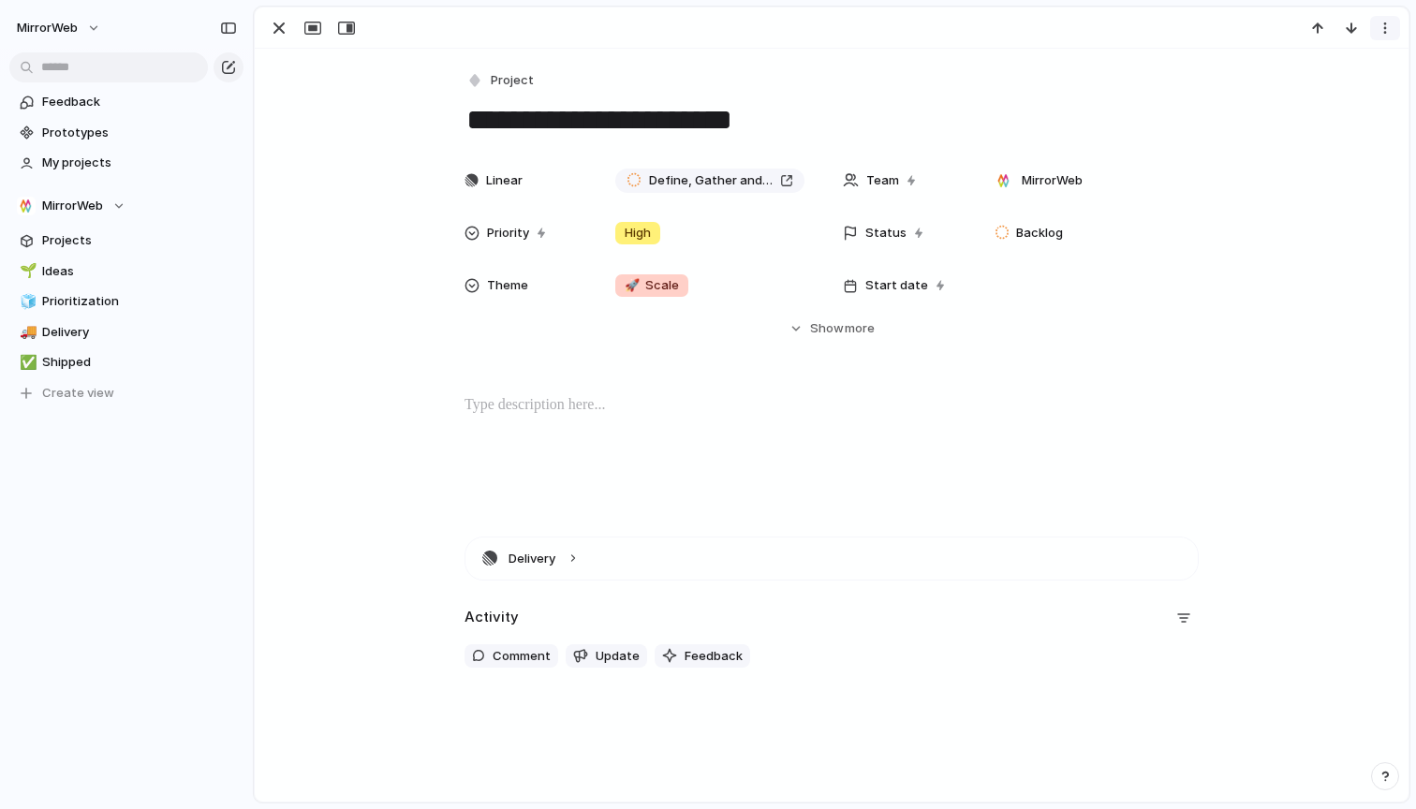
click at [1383, 22] on div "button" at bounding box center [1385, 28] width 15 height 15
click at [1216, 212] on div "Mark as duplicate Delete" at bounding box center [708, 404] width 1416 height 809
click at [65, 238] on span "Projects" at bounding box center [139, 240] width 195 height 19
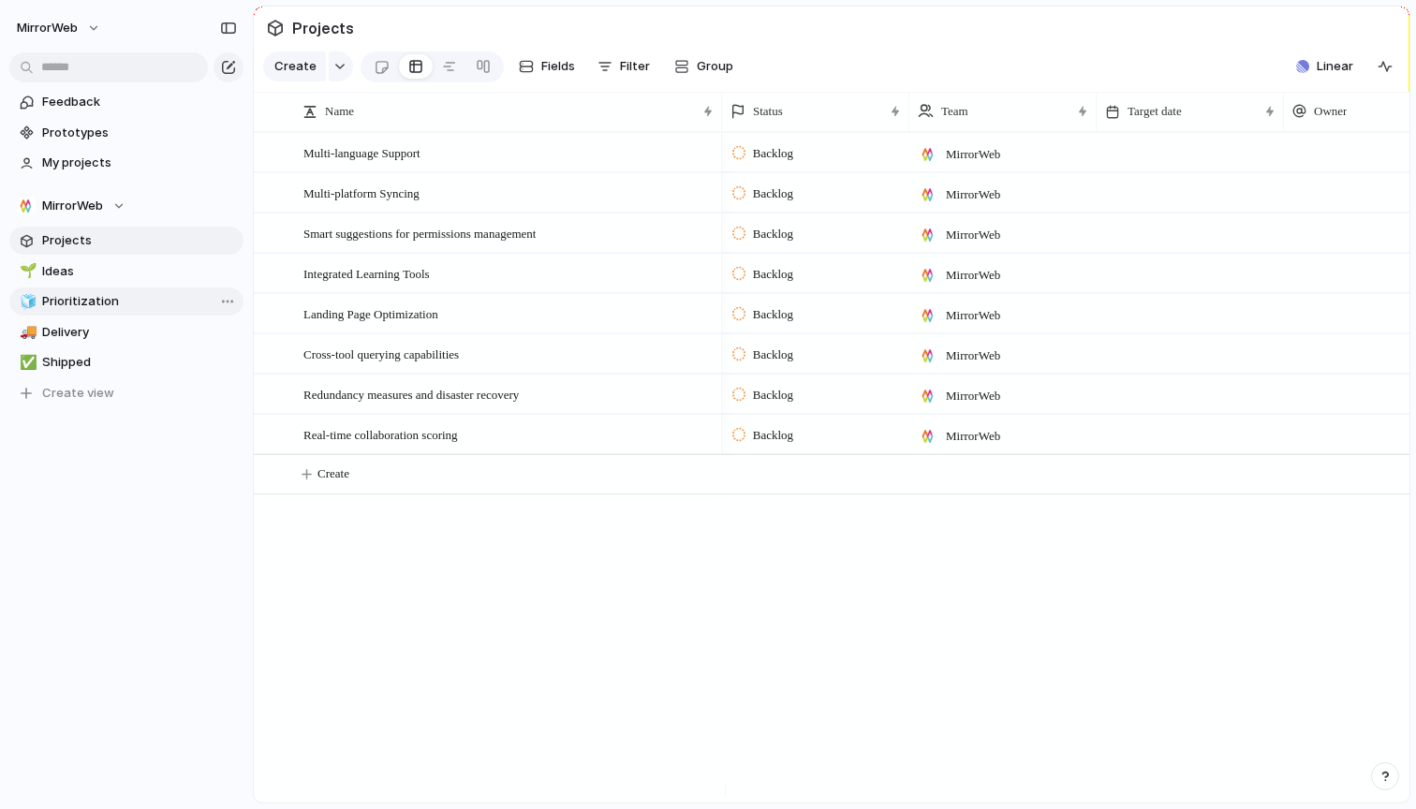
click at [86, 312] on link "🧊 Prioritization" at bounding box center [126, 302] width 234 height 28
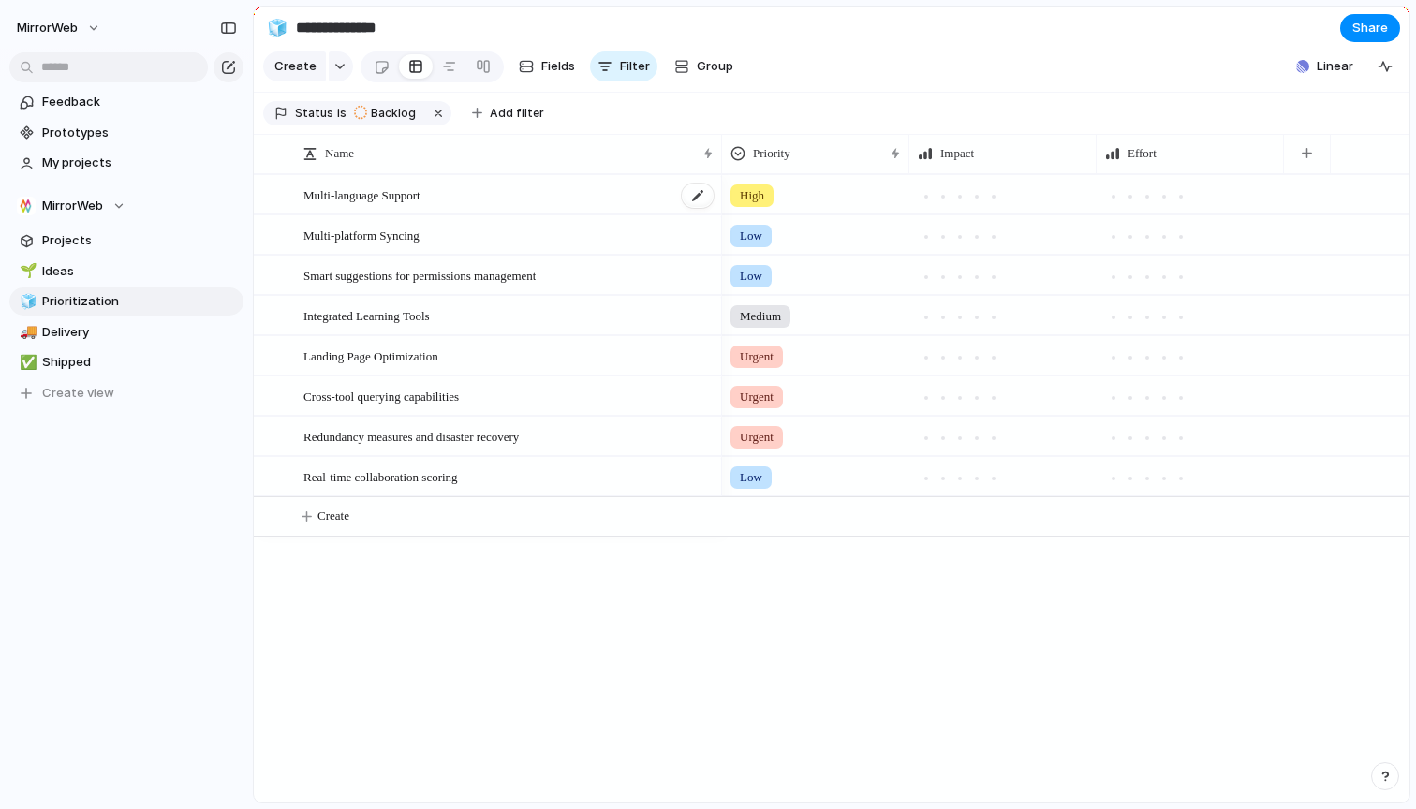
click at [509, 214] on div "Multi-language Support" at bounding box center [509, 195] width 412 height 38
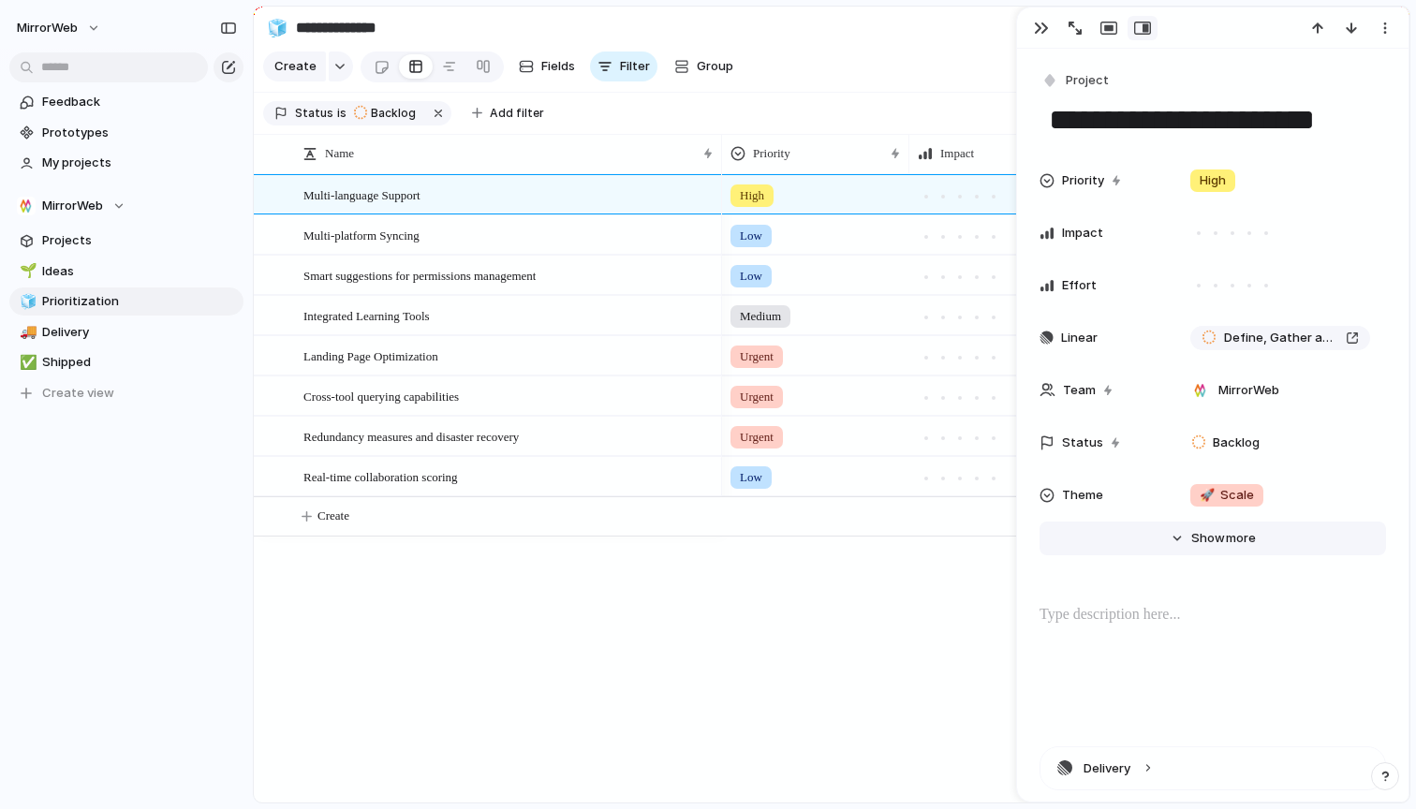
scroll to position [230, 0]
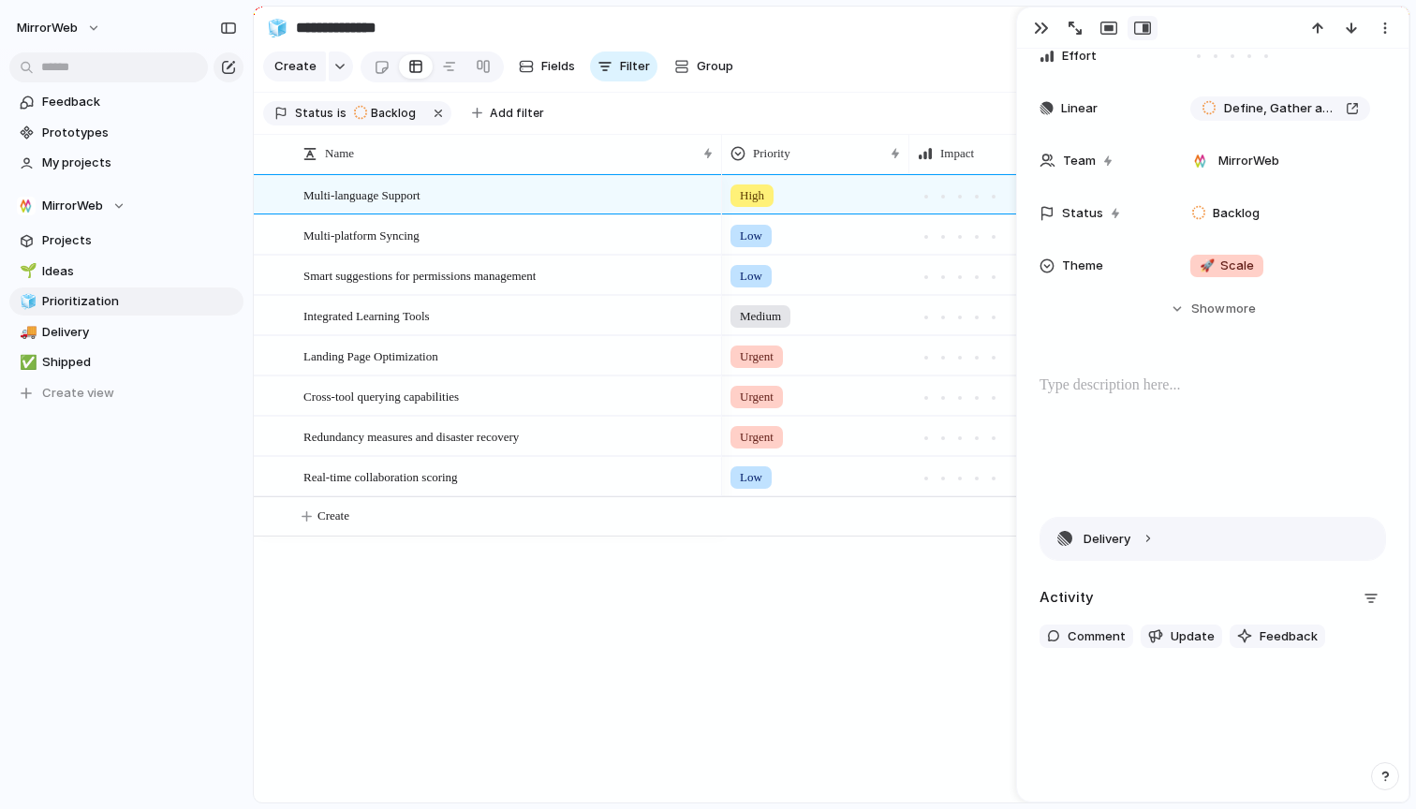
click at [1228, 529] on button "Delivery" at bounding box center [1213, 539] width 345 height 42
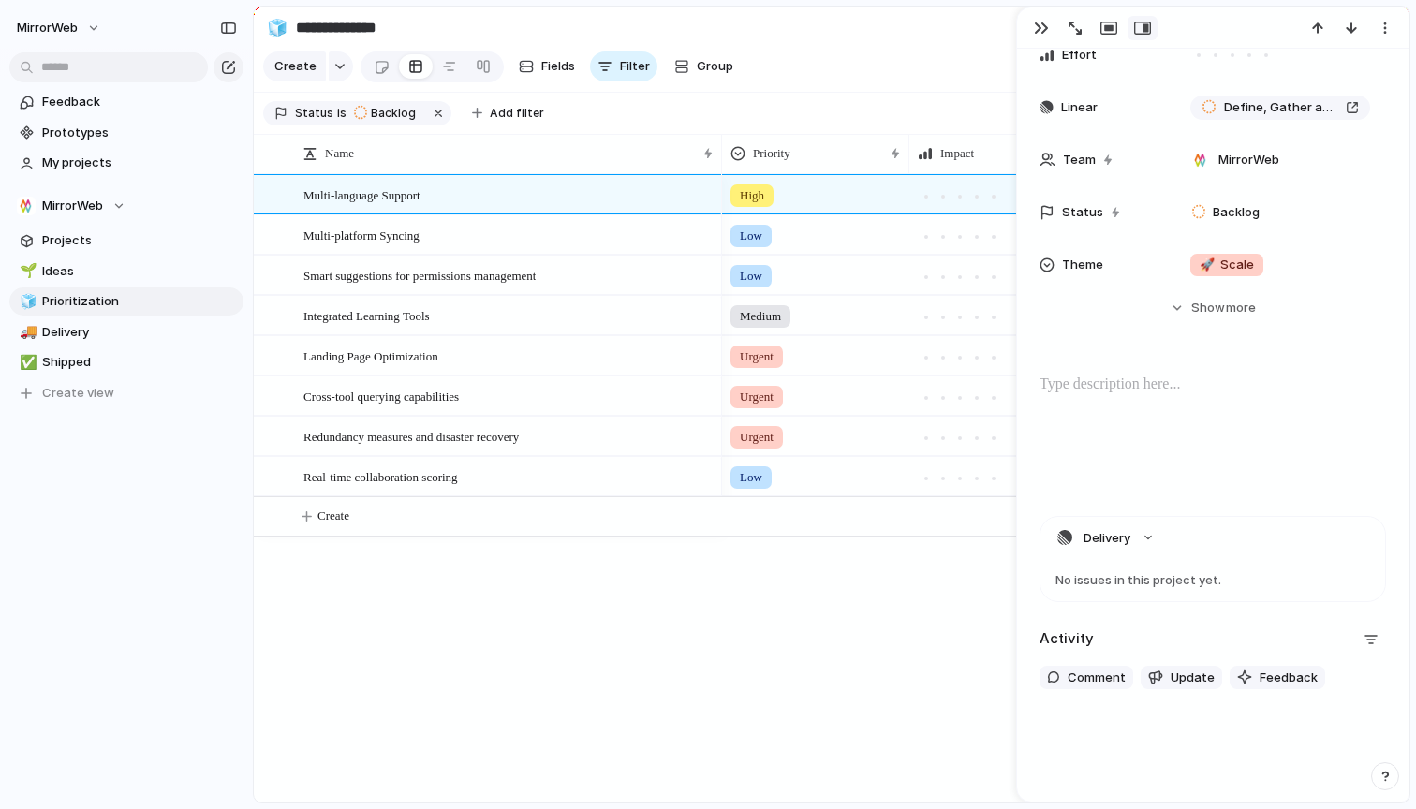
click at [1180, 582] on div "No issues in this project yet." at bounding box center [1213, 580] width 345 height 42
click at [1083, 535] on button "Delivery" at bounding box center [1213, 538] width 345 height 42
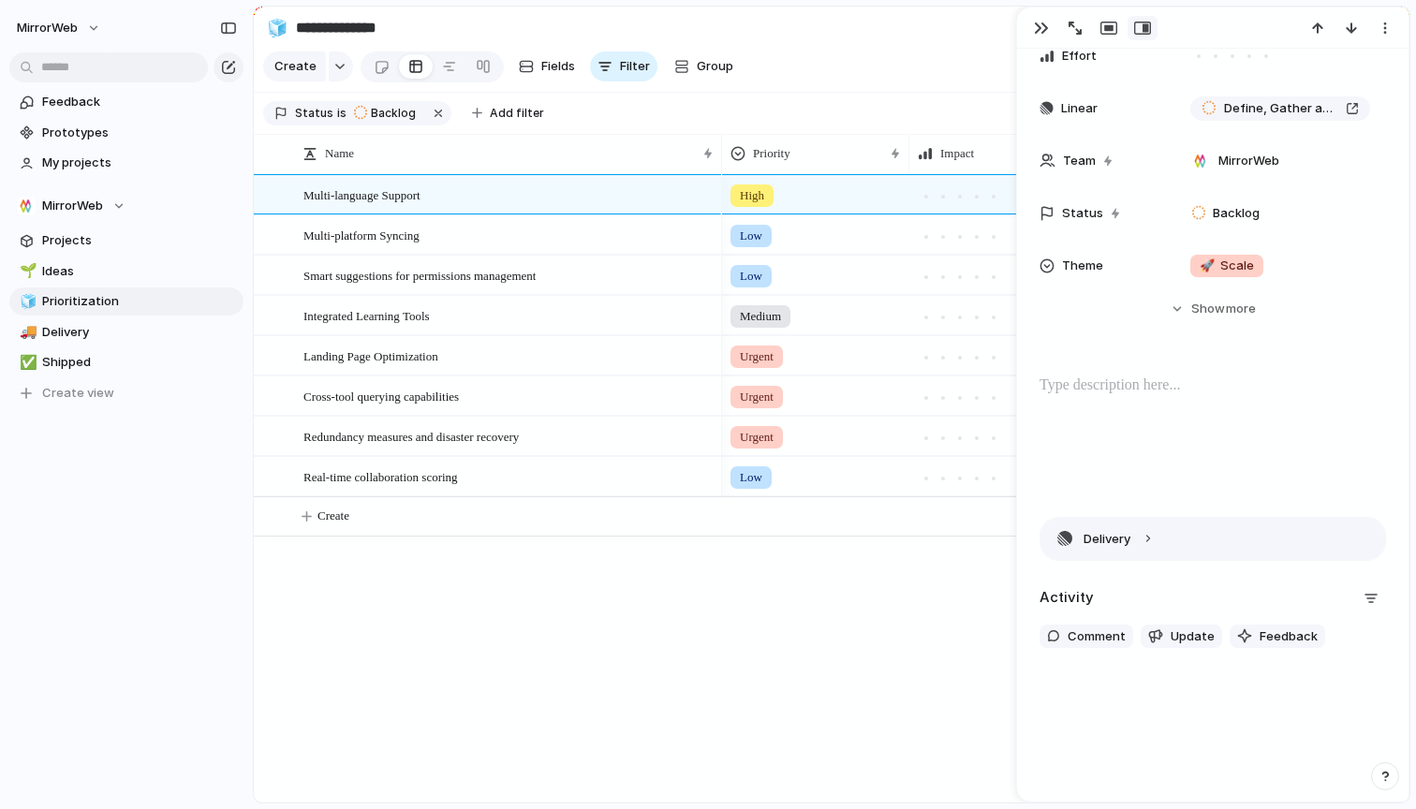
click at [1061, 540] on button "Delivery" at bounding box center [1213, 539] width 345 height 42
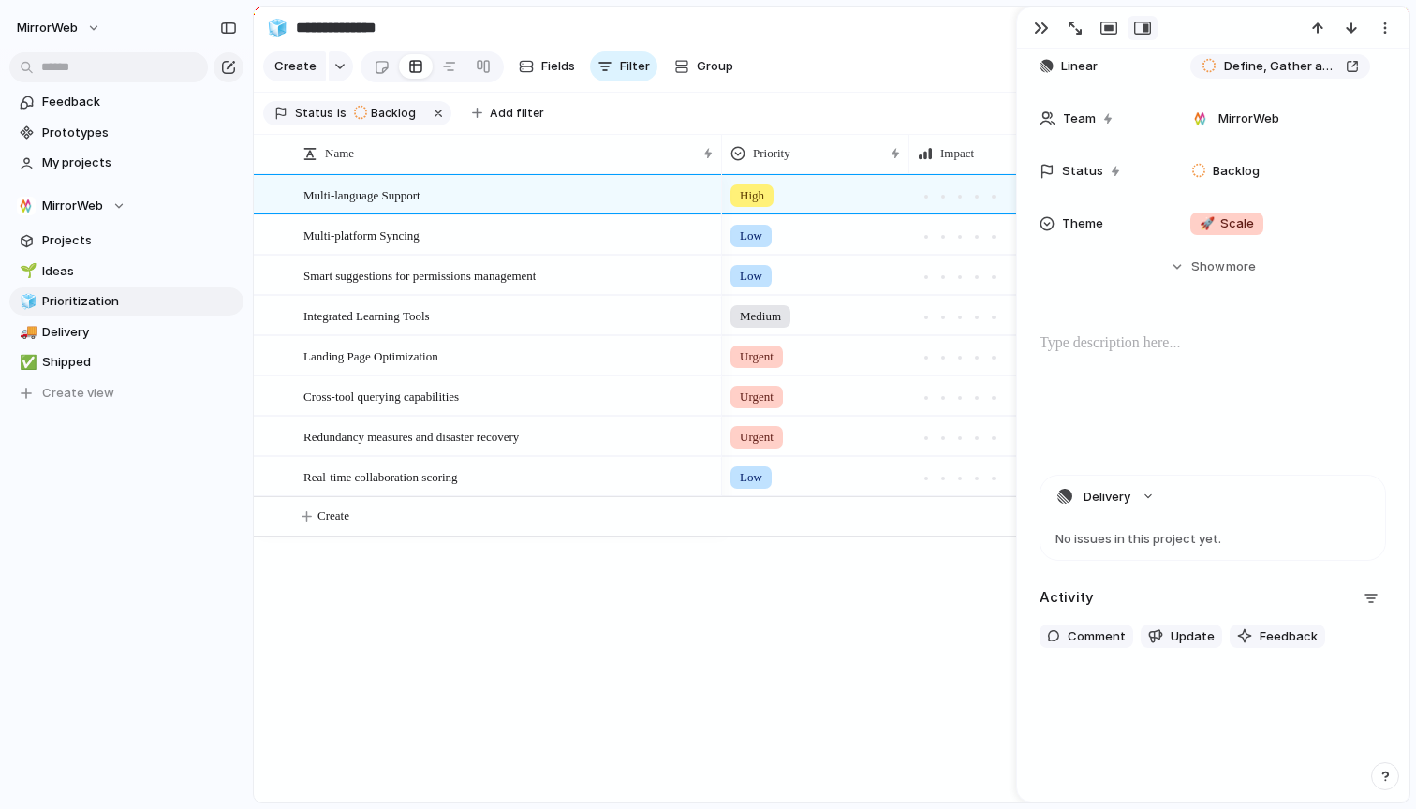
scroll to position [0, 0]
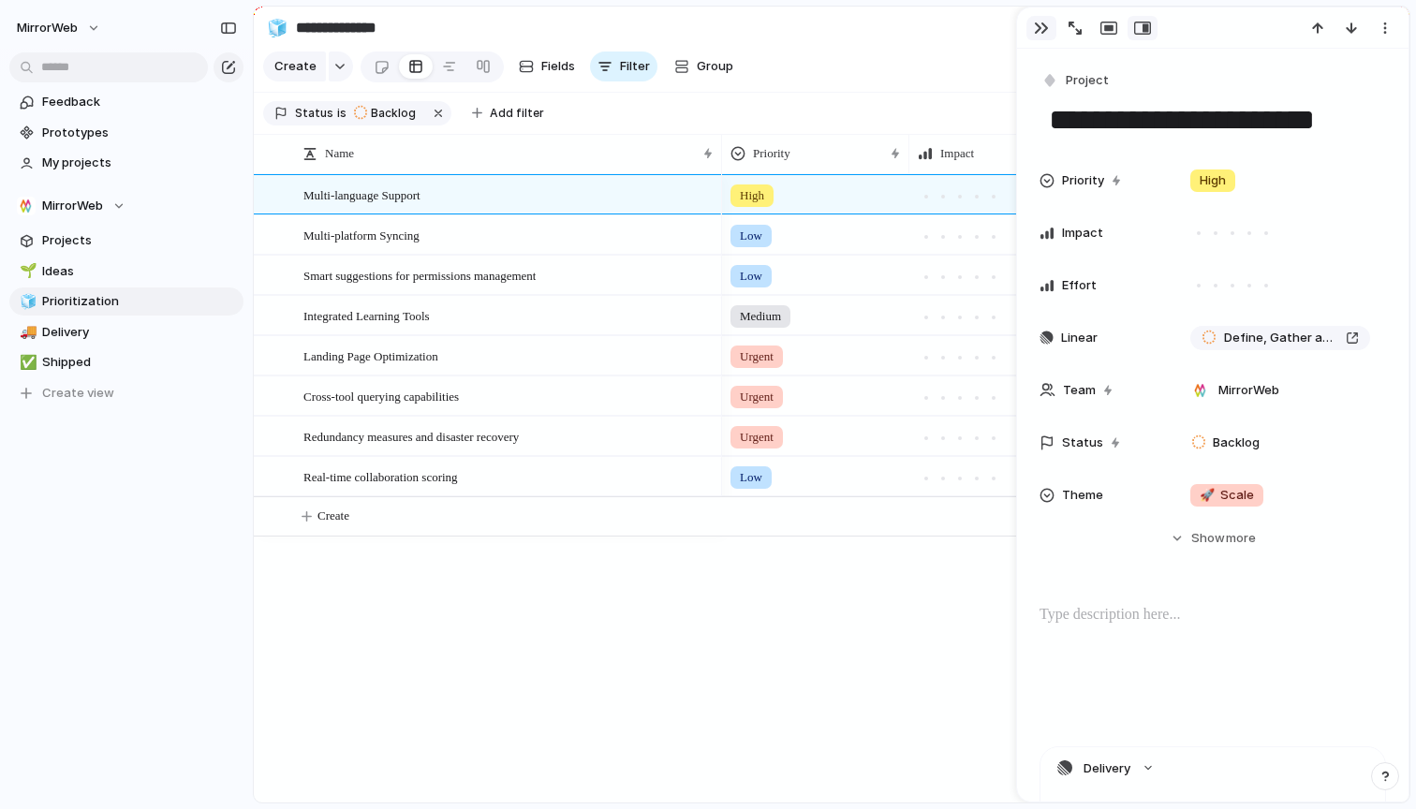
click at [1032, 26] on button "button" at bounding box center [1042, 28] width 30 height 24
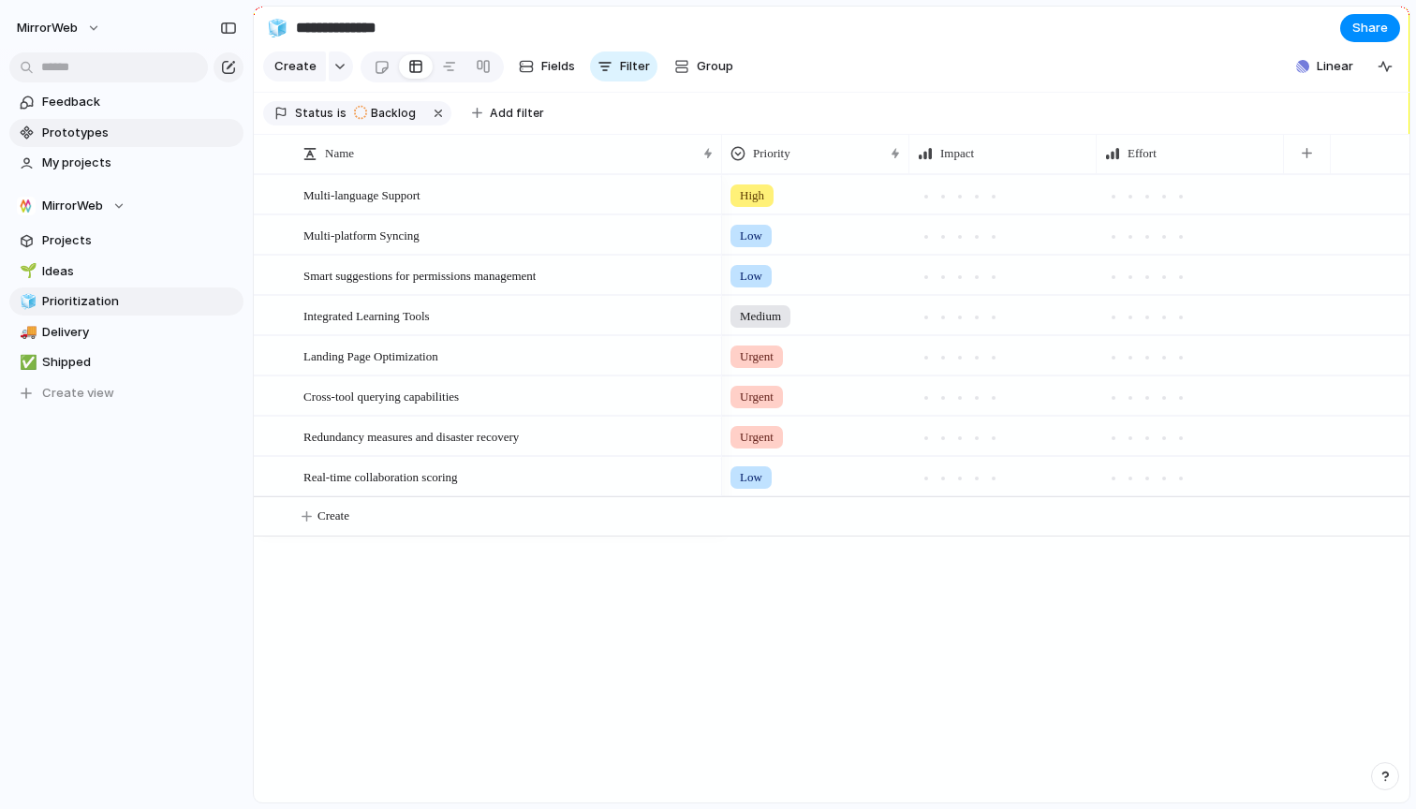
click at [79, 126] on span "Prototypes" at bounding box center [139, 133] width 195 height 19
click at [194, 275] on span "Ideas" at bounding box center [139, 271] width 195 height 19
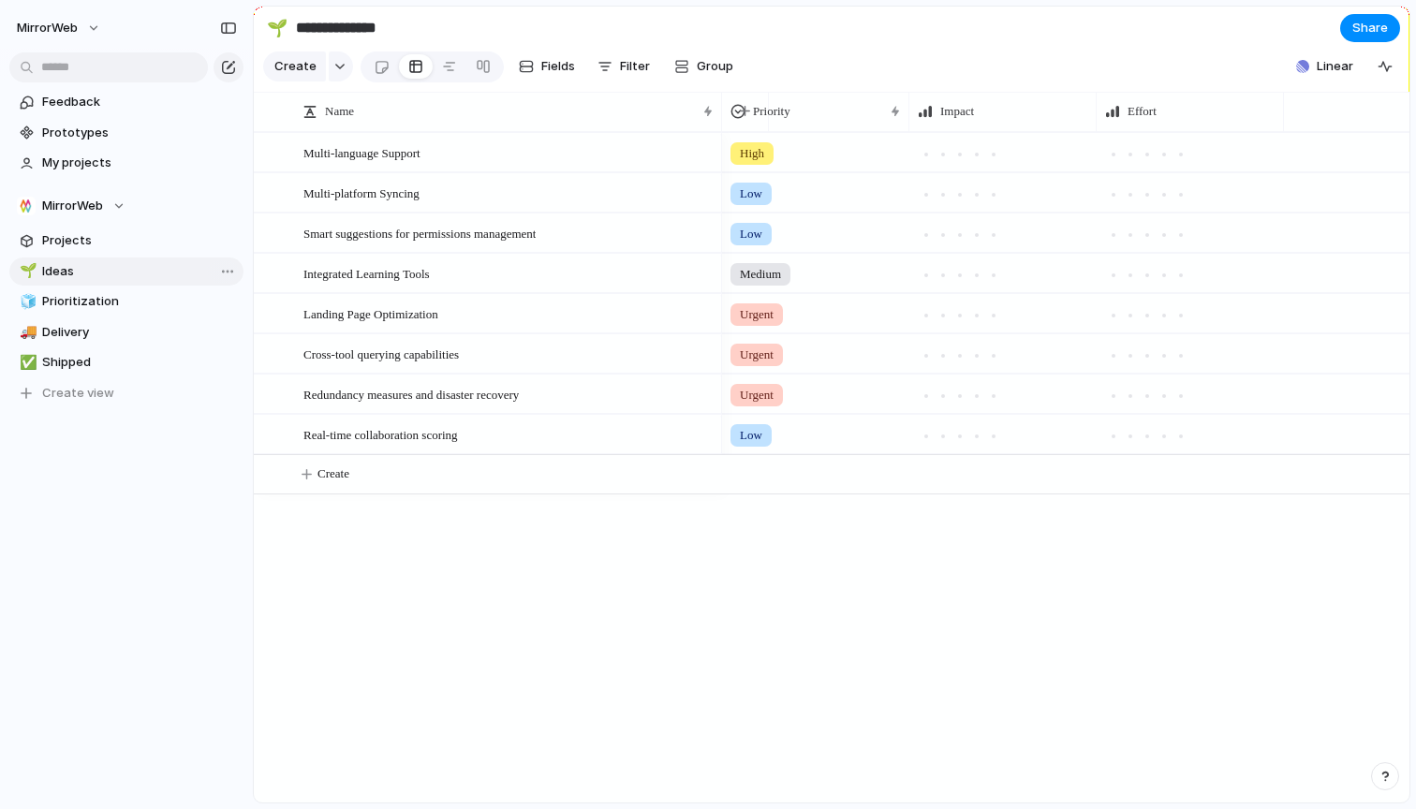
type input "*****"
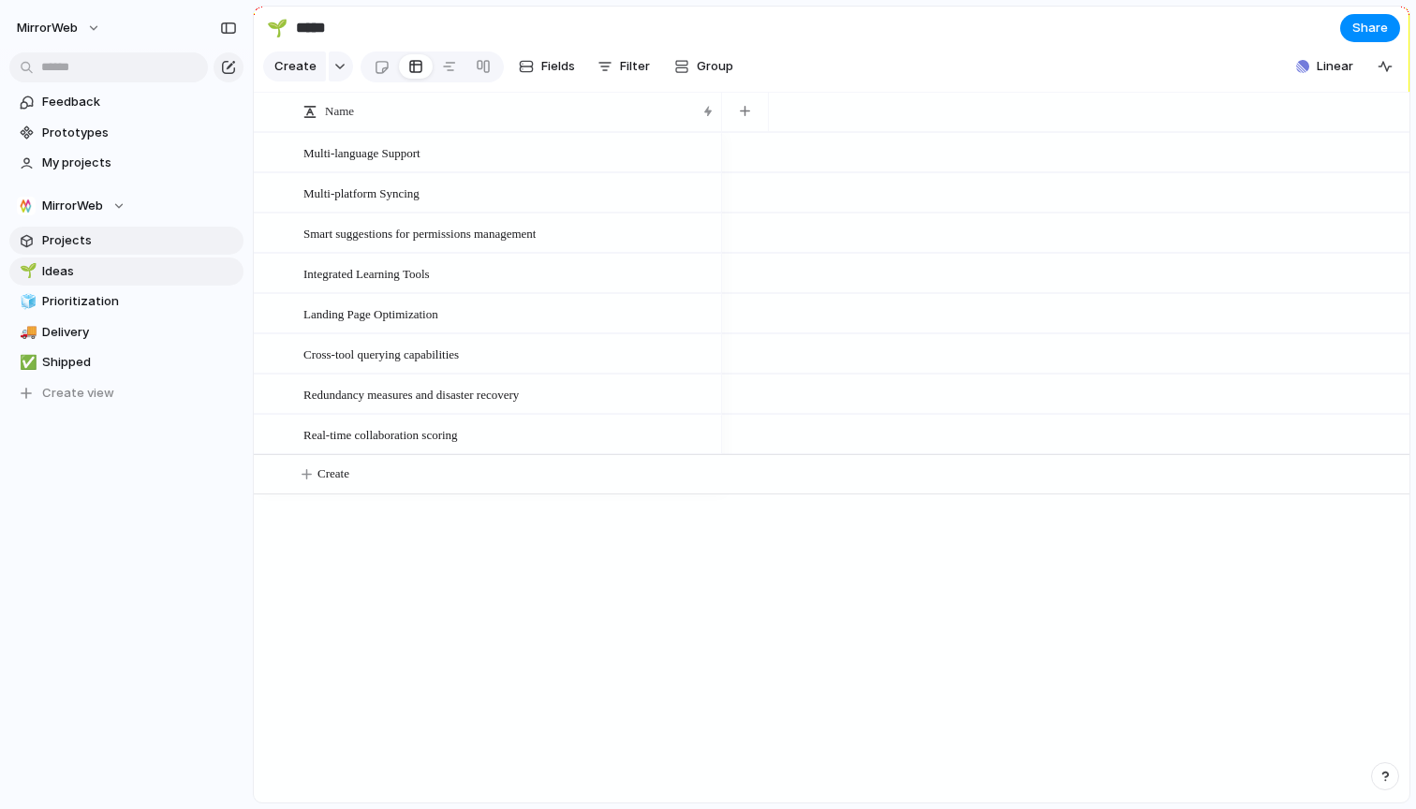
click at [120, 234] on span "Projects" at bounding box center [139, 240] width 195 height 19
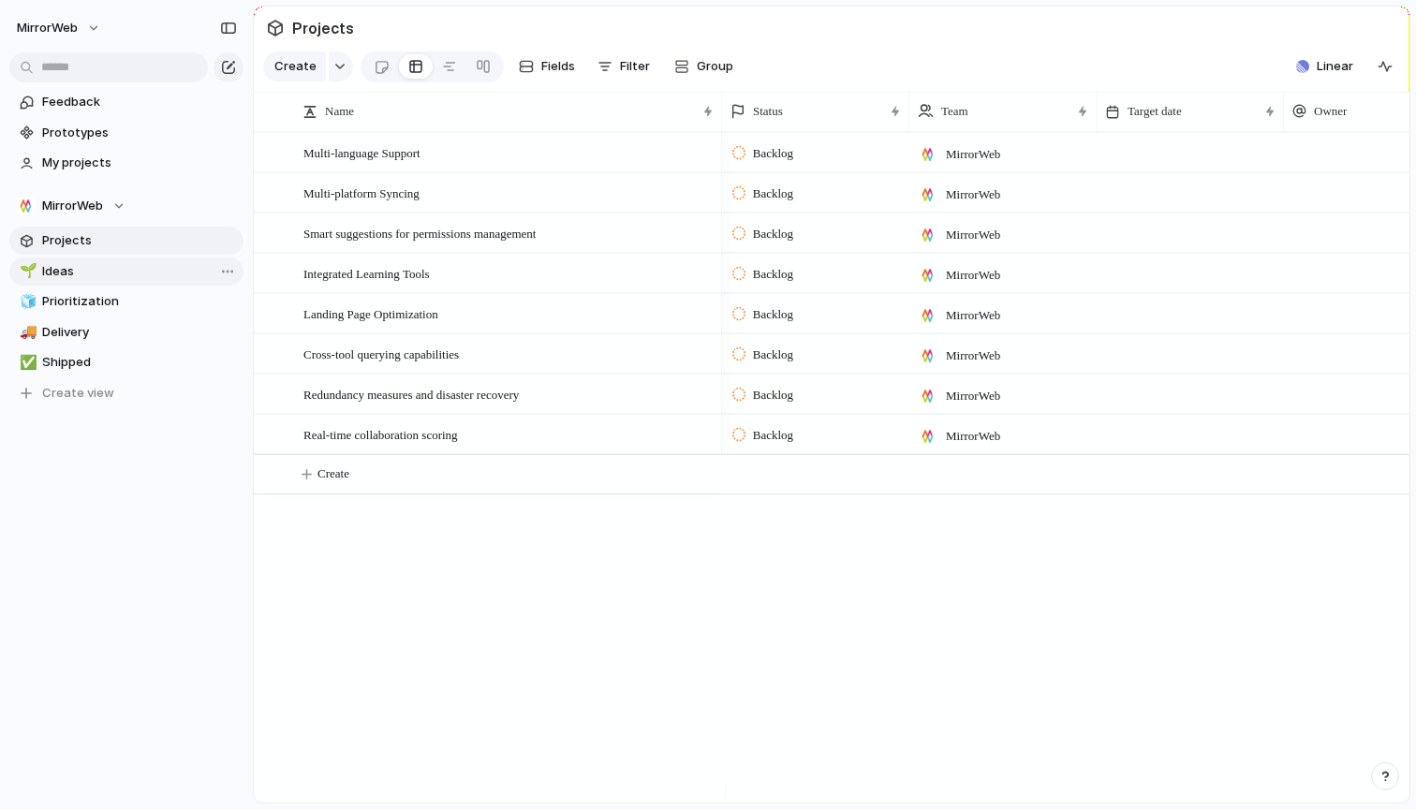
click at [119, 268] on span "Ideas" at bounding box center [139, 271] width 195 height 19
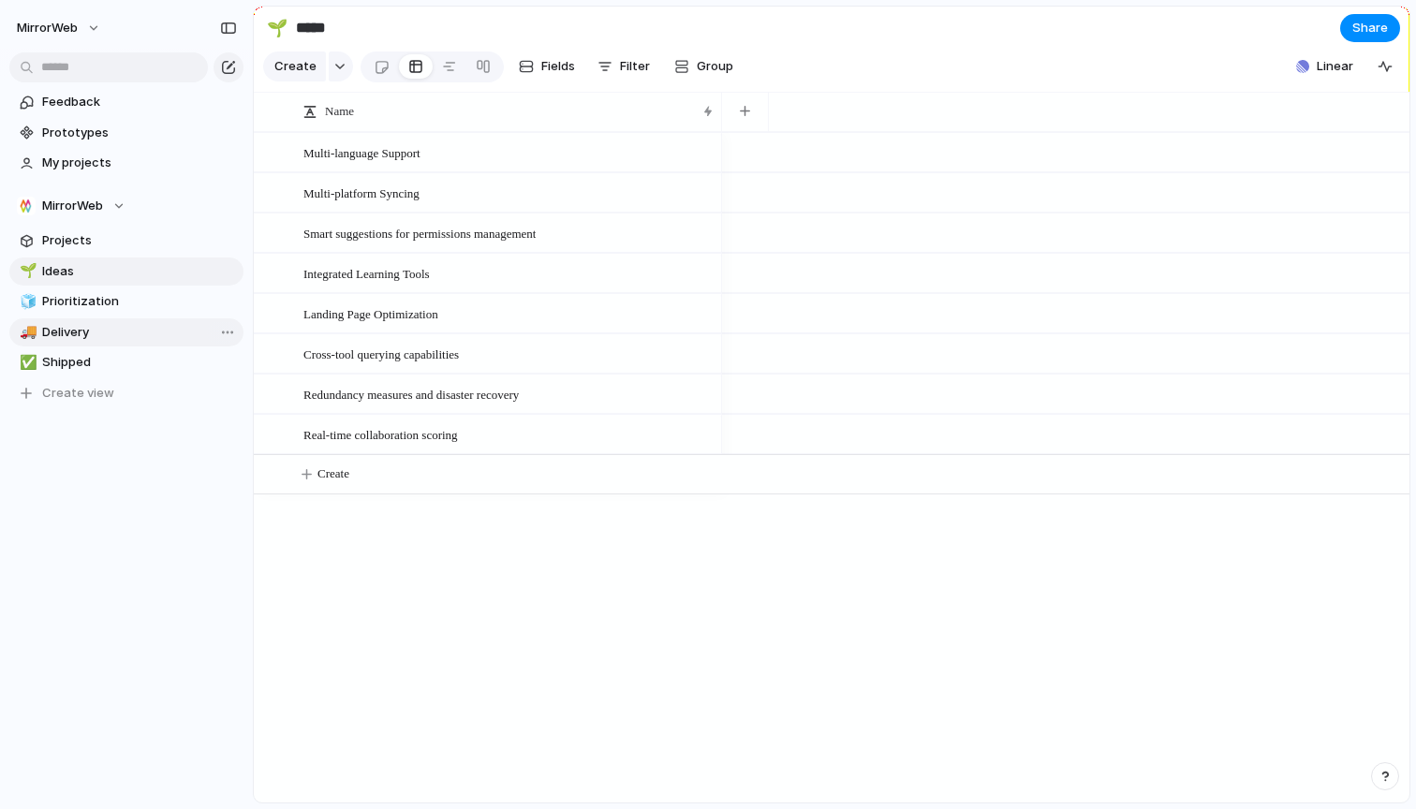
click at [126, 336] on span "Delivery" at bounding box center [139, 332] width 195 height 19
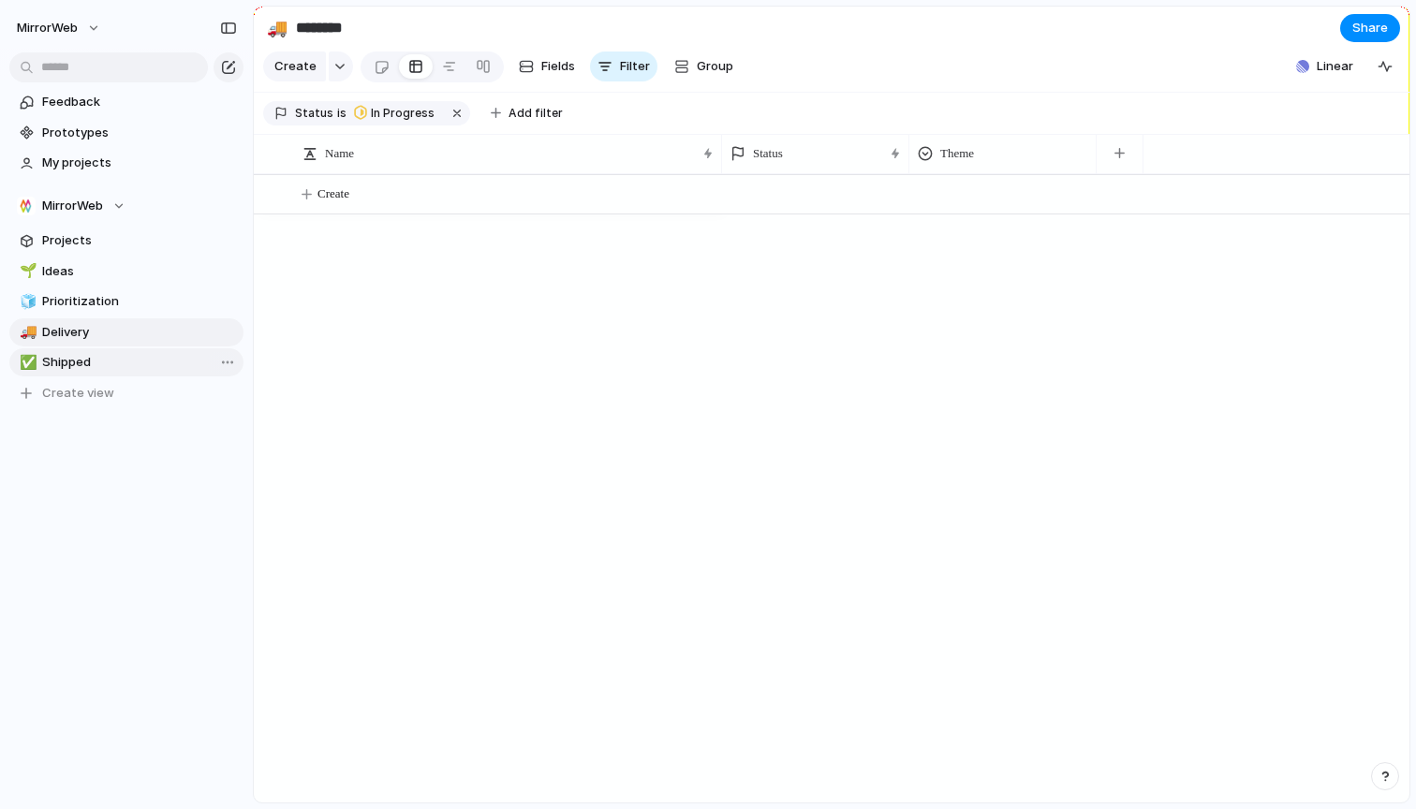
click at [116, 361] on span "Shipped" at bounding box center [139, 362] width 195 height 19
click at [98, 295] on span "Prioritization" at bounding box center [139, 301] width 195 height 19
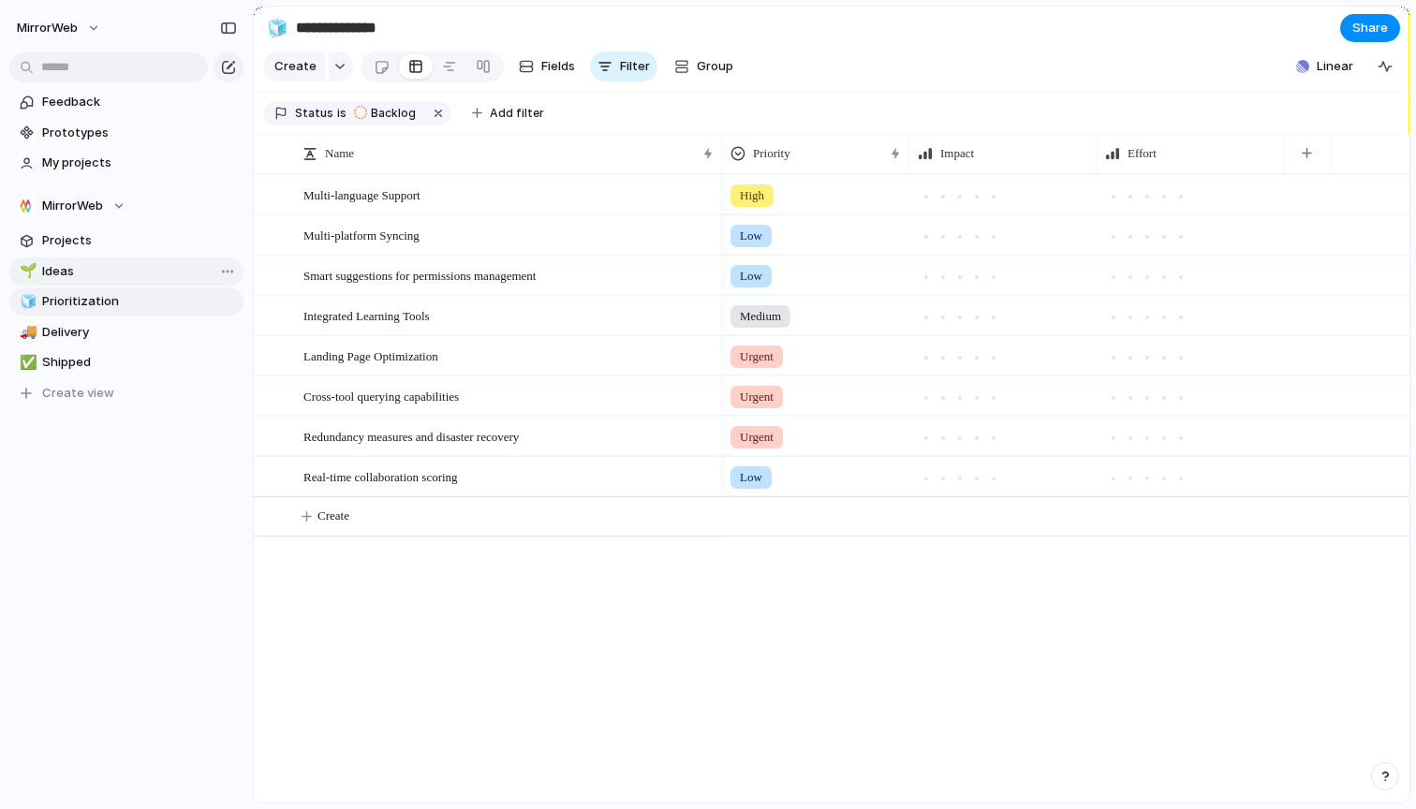
click at [96, 264] on span "Ideas" at bounding box center [139, 271] width 195 height 19
type input "*****"
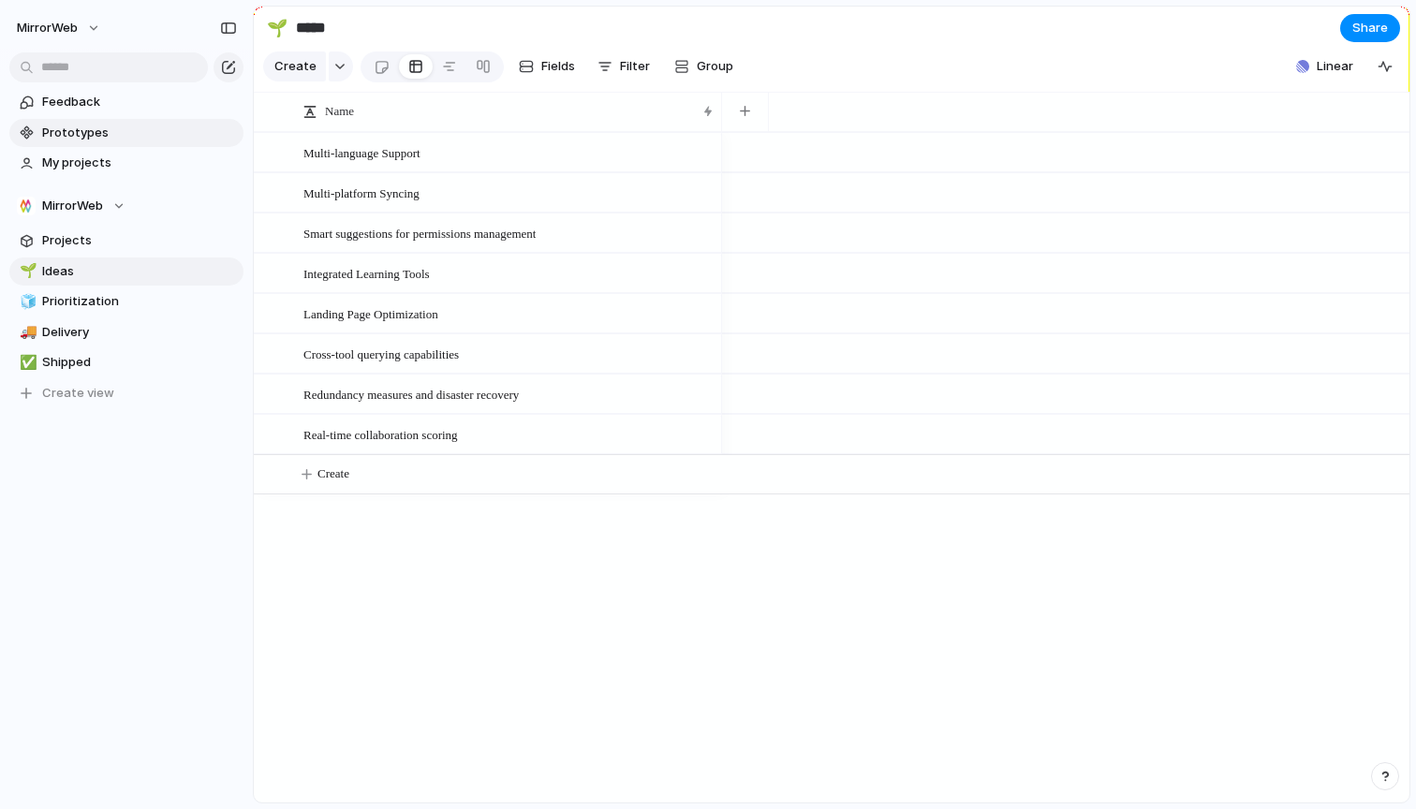
click at [74, 141] on span "Prototypes" at bounding box center [139, 133] width 195 height 19
click at [110, 101] on span "Feedback" at bounding box center [139, 102] width 195 height 19
